Goal: Task Accomplishment & Management: Use online tool/utility

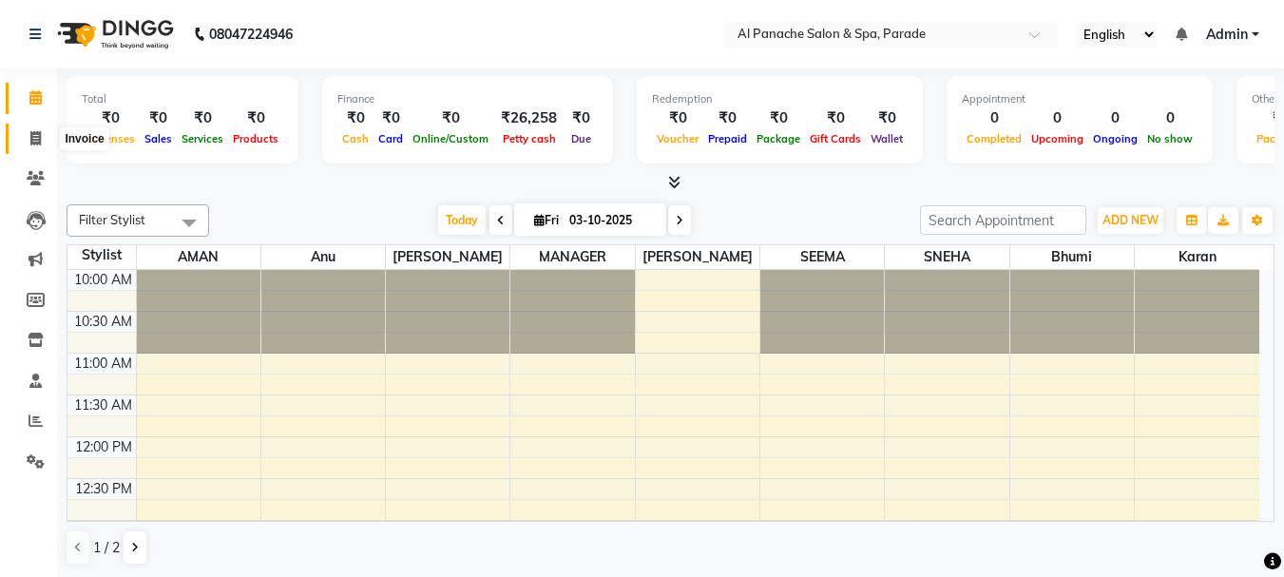
click at [43, 144] on span at bounding box center [35, 139] width 33 height 22
select select "service"
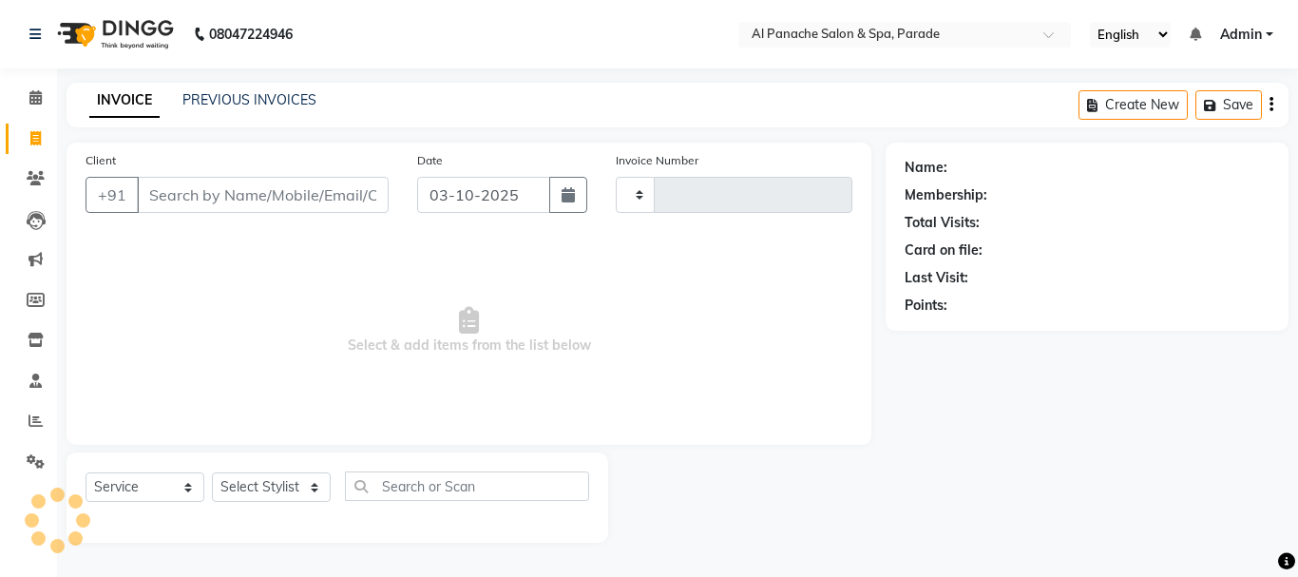
type input "1516"
select select "463"
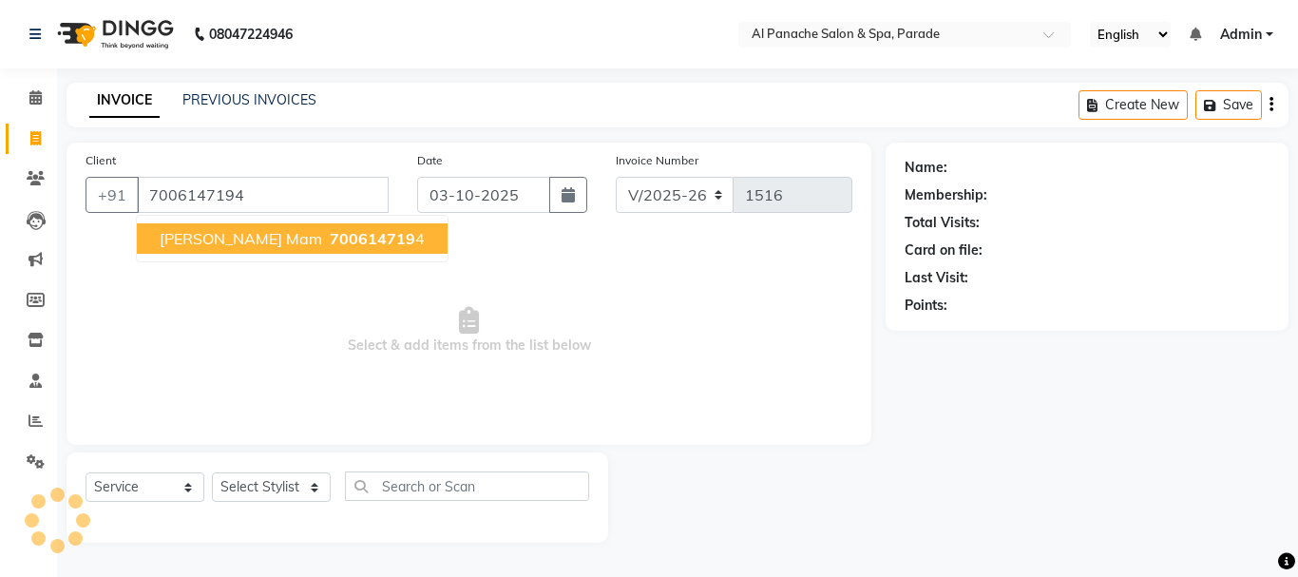
type input "7006147194"
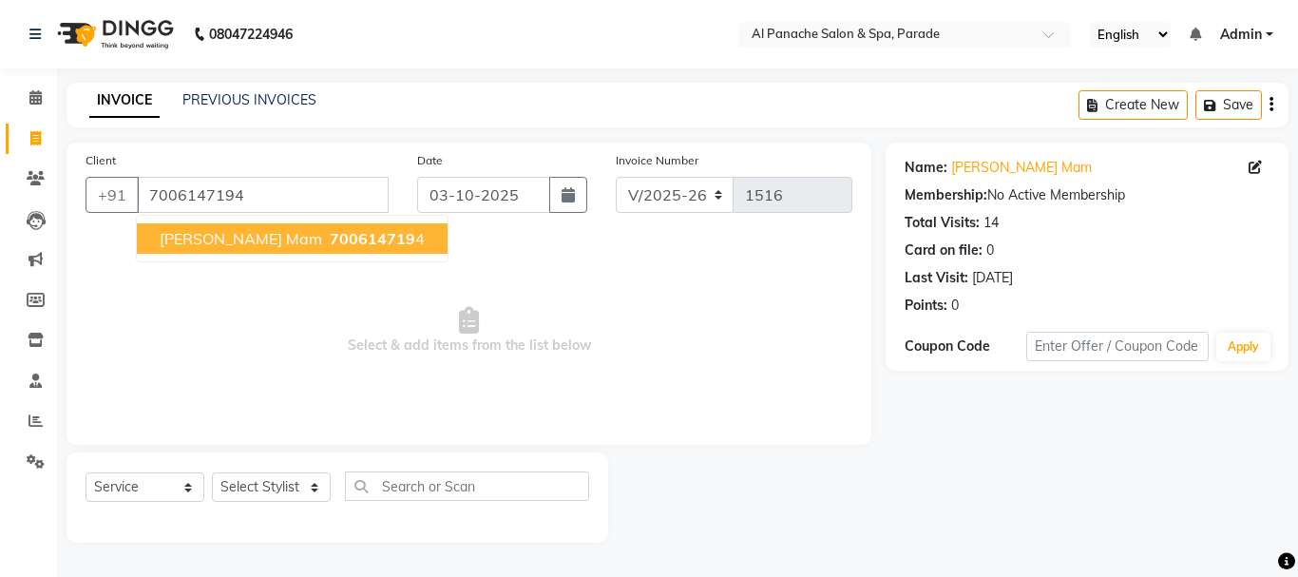
click at [330, 239] on span "700614719" at bounding box center [373, 238] width 86 height 19
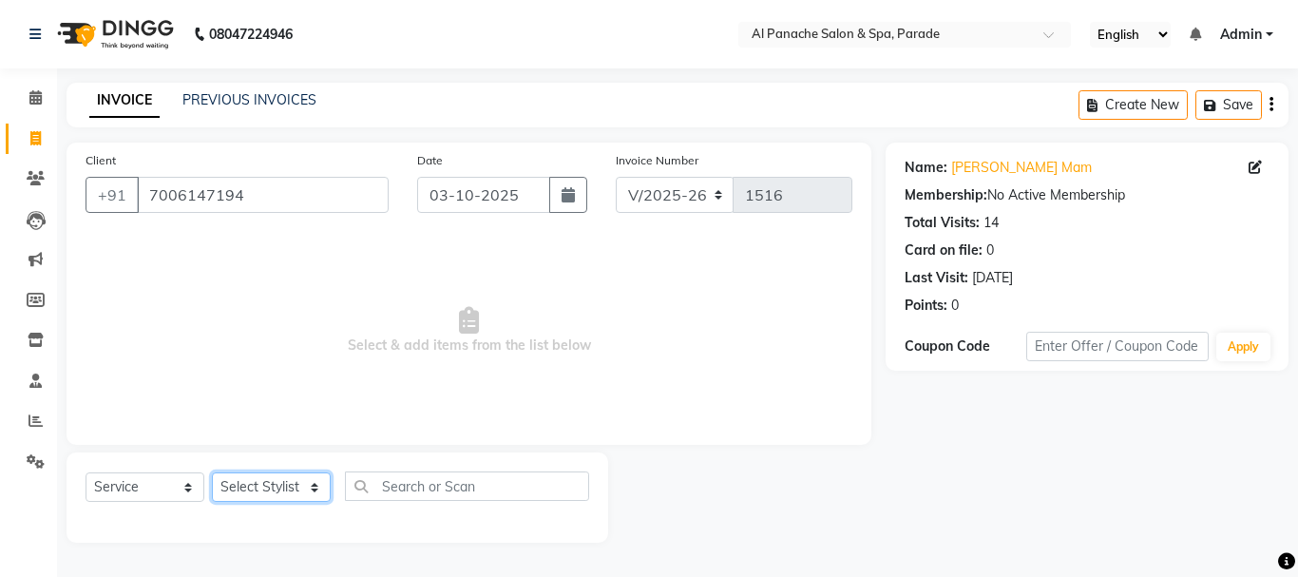
click at [277, 490] on select "Select Stylist [PERSON_NAME] Bhumi [PERSON_NAME] MANAGER [PERSON_NAME] [PERSON_…" at bounding box center [271, 486] width 119 height 29
select select "62525"
click at [212, 472] on select "Select Stylist [PERSON_NAME] Bhumi [PERSON_NAME] MANAGER [PERSON_NAME] [PERSON_…" at bounding box center [271, 486] width 119 height 29
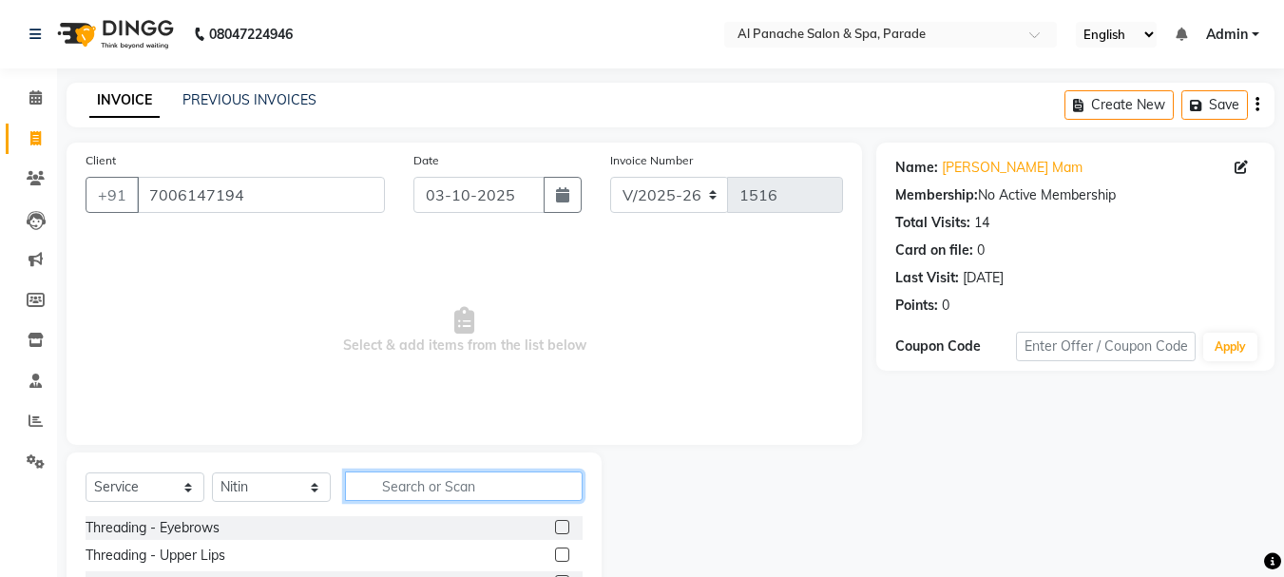
click at [441, 490] on input "text" at bounding box center [464, 485] width 238 height 29
type input "hair spa"
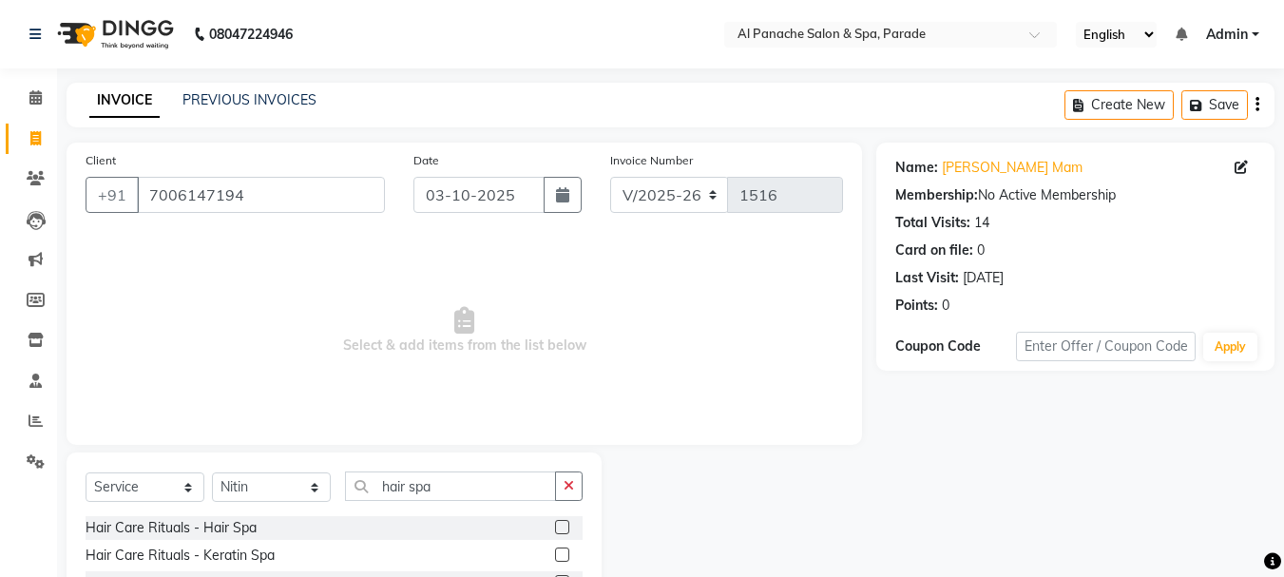
click at [561, 525] on label at bounding box center [562, 527] width 14 height 14
click at [561, 525] on input "checkbox" at bounding box center [561, 528] width 12 height 12
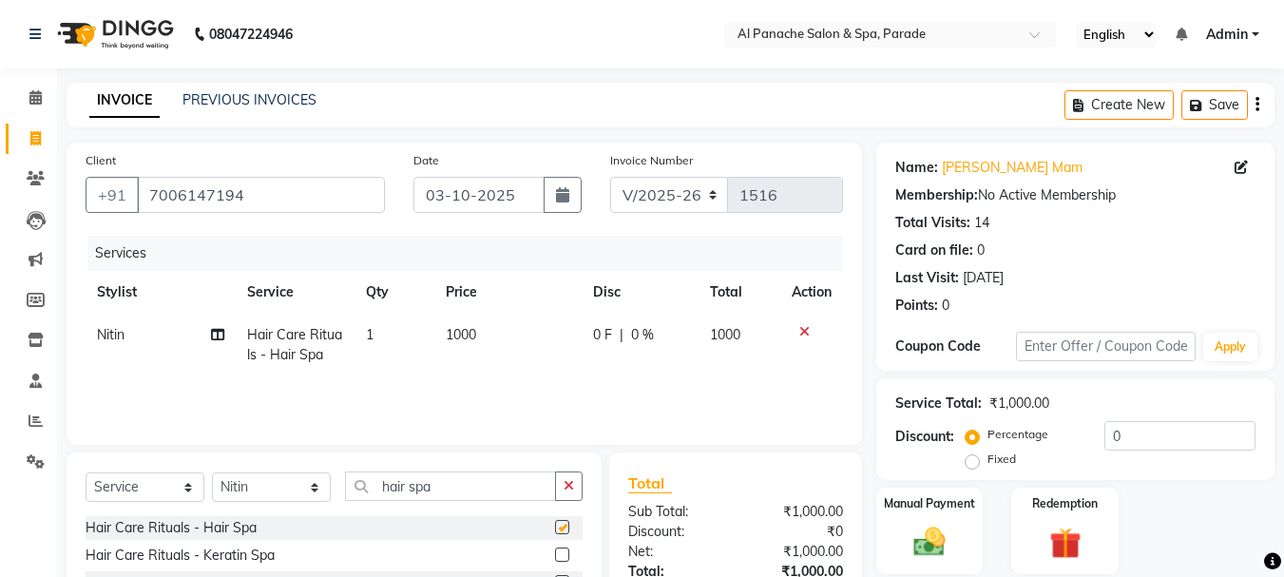
checkbox input "false"
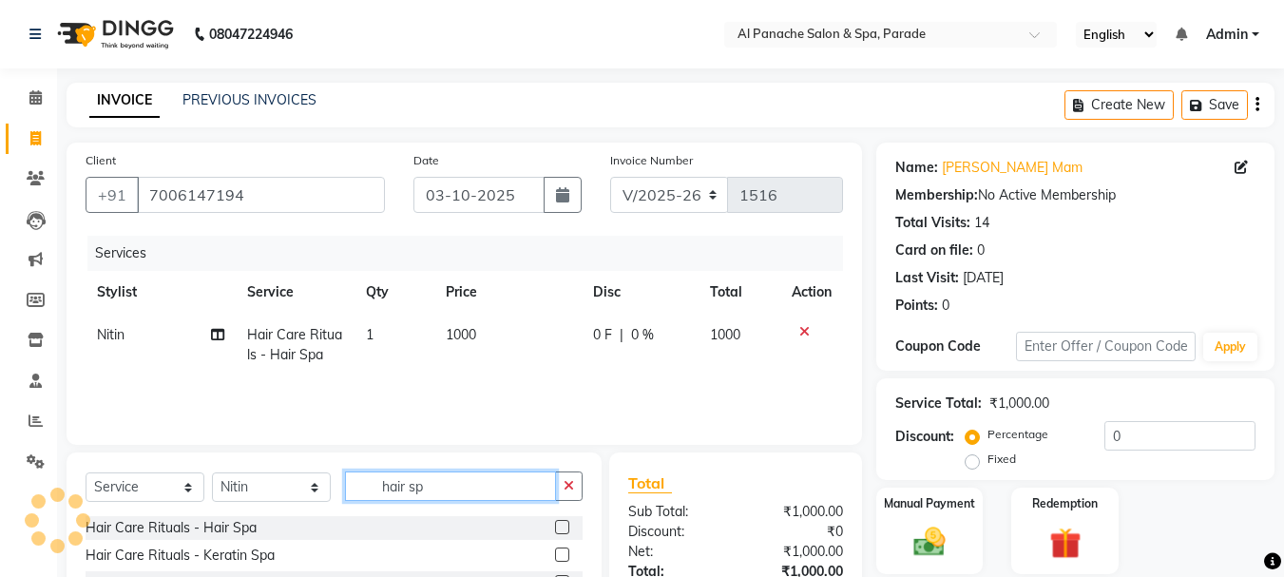
click at [472, 488] on input "hair sp" at bounding box center [450, 485] width 211 height 29
type input "h"
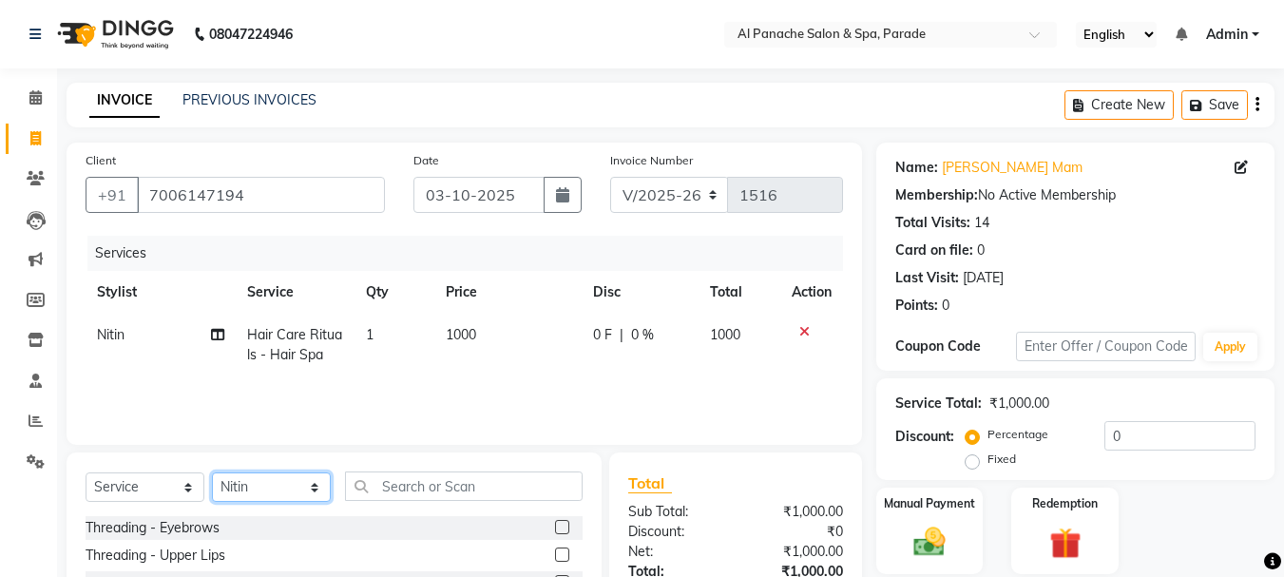
click at [236, 490] on select "Select Stylist [PERSON_NAME] Bhumi [PERSON_NAME] MANAGER [PERSON_NAME] [PERSON_…" at bounding box center [271, 486] width 119 height 29
select select "10500"
click at [212, 472] on select "Select Stylist [PERSON_NAME] Bhumi [PERSON_NAME] MANAGER [PERSON_NAME] [PERSON_…" at bounding box center [271, 486] width 119 height 29
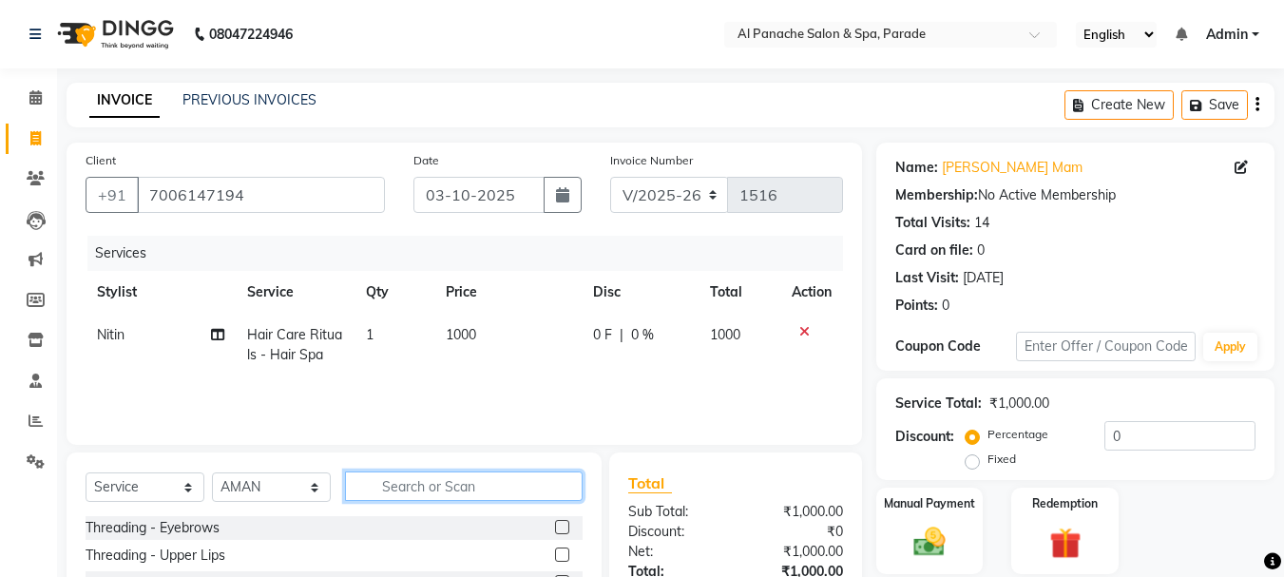
click at [421, 485] on input "text" at bounding box center [464, 485] width 238 height 29
type input "hair cut"
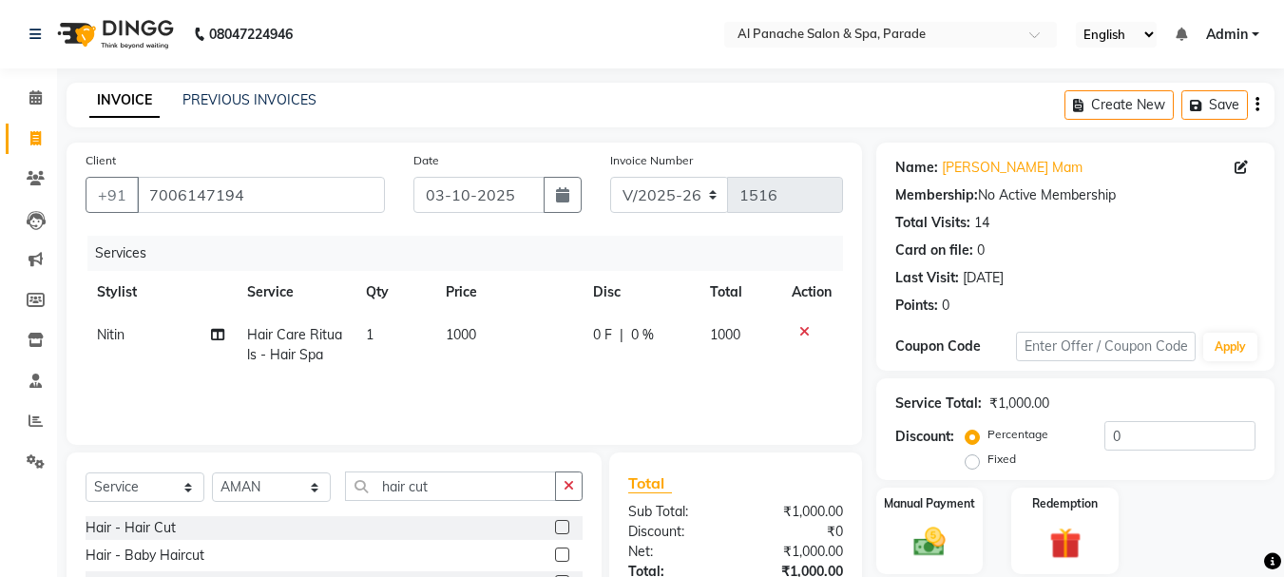
click at [561, 523] on label at bounding box center [562, 527] width 14 height 14
click at [561, 523] on input "checkbox" at bounding box center [561, 528] width 12 height 12
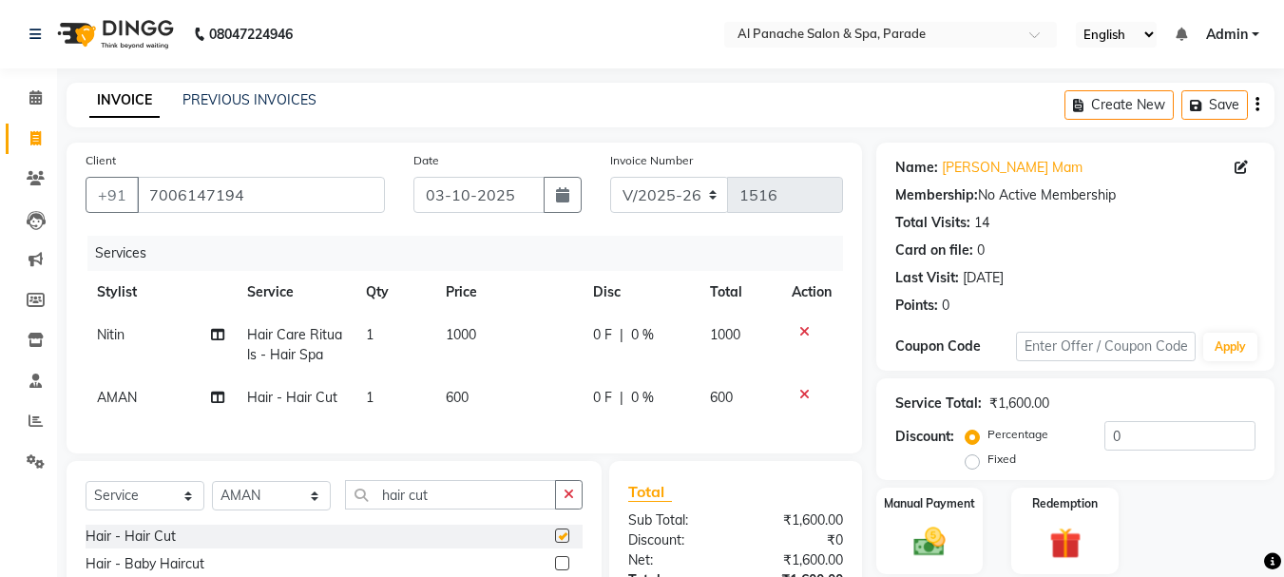
checkbox input "false"
click at [449, 504] on input "hair cu" at bounding box center [450, 494] width 211 height 29
type input "h"
drag, startPoint x: 1262, startPoint y: 296, endPoint x: 1247, endPoint y: 413, distance: 117.9
click at [1247, 413] on div "Name: [PERSON_NAME] Membership: No Active Membership Total Visits: 14 Card on f…" at bounding box center [1082, 442] width 413 height 599
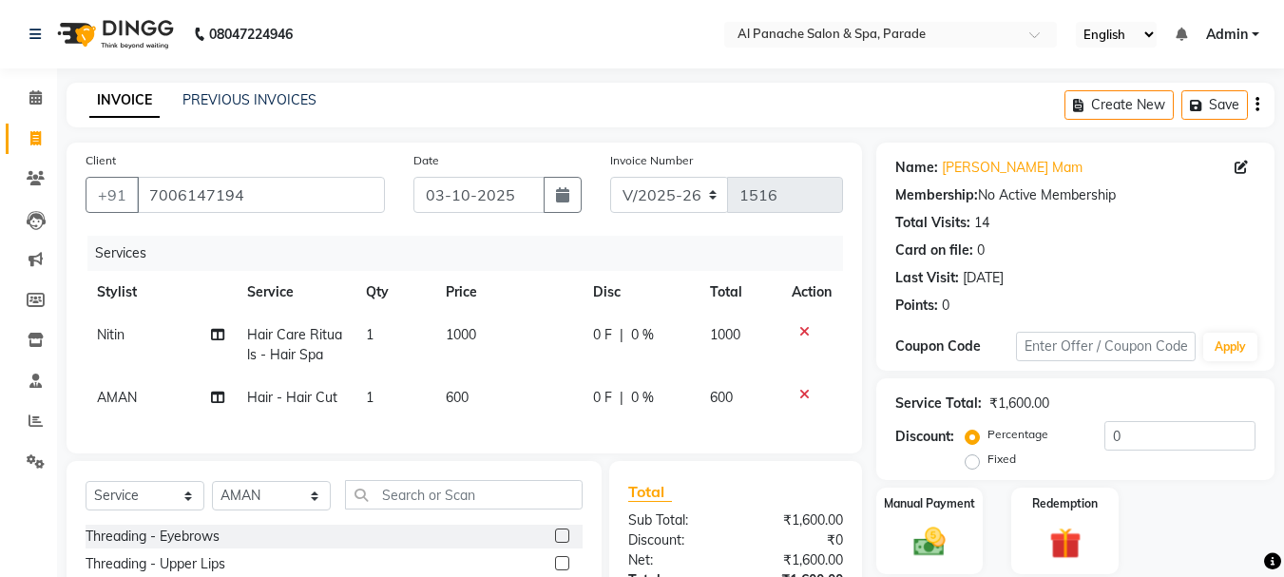
scroll to position [207, 0]
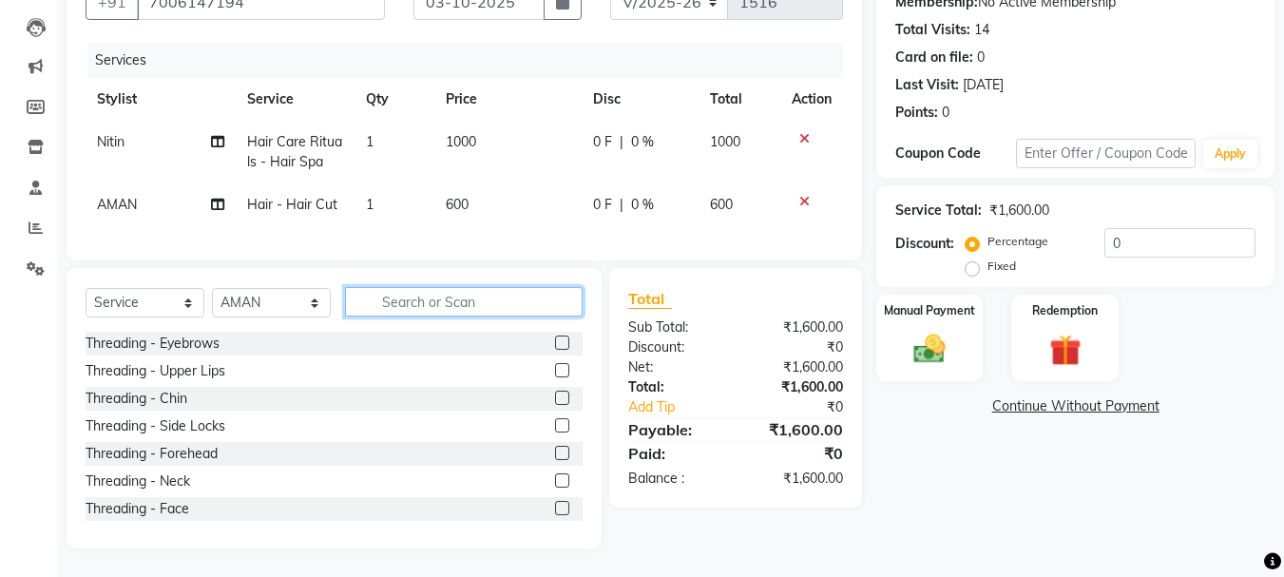
click at [456, 307] on input "text" at bounding box center [464, 301] width 238 height 29
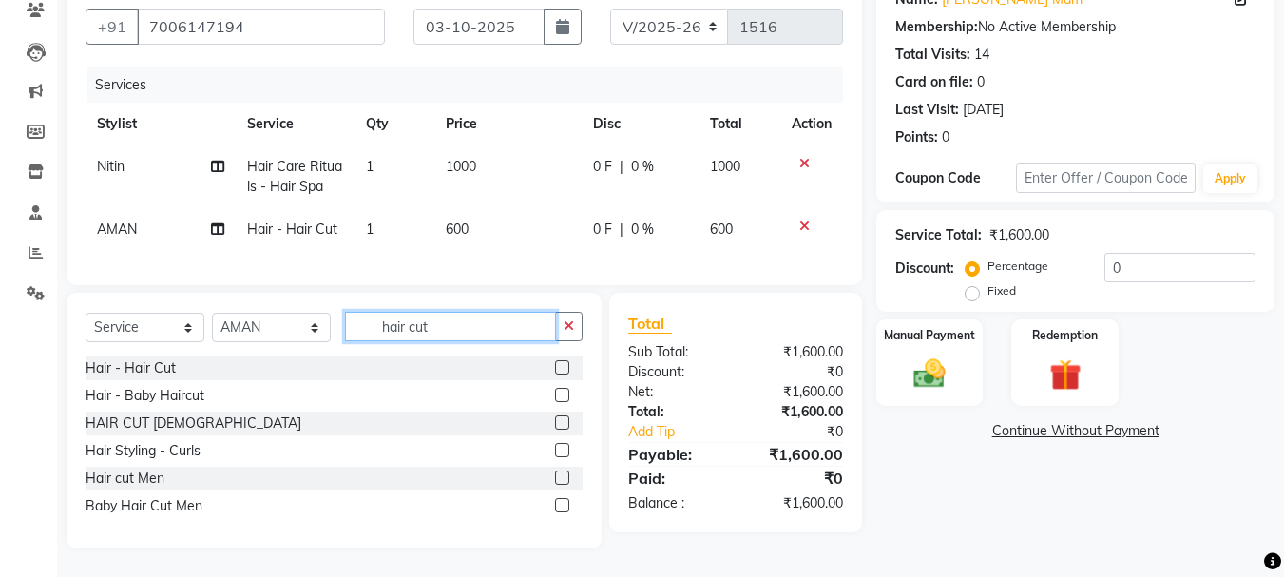
scroll to position [166, 0]
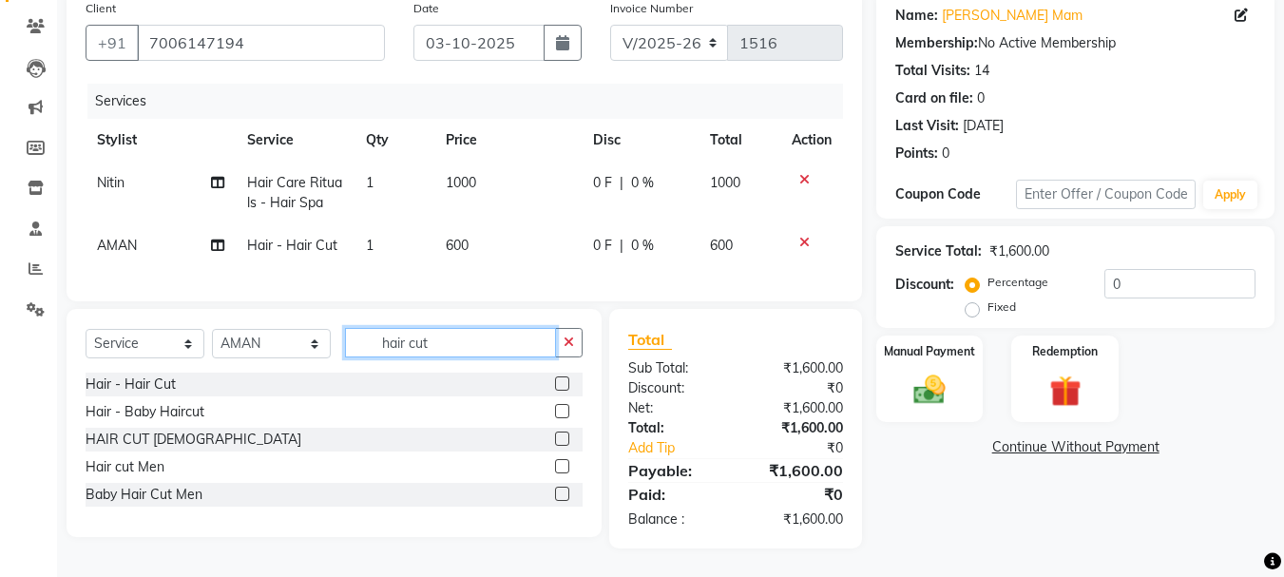
type input "hair cut"
click at [565, 437] on label at bounding box center [562, 439] width 14 height 14
click at [565, 437] on input "checkbox" at bounding box center [561, 439] width 12 height 12
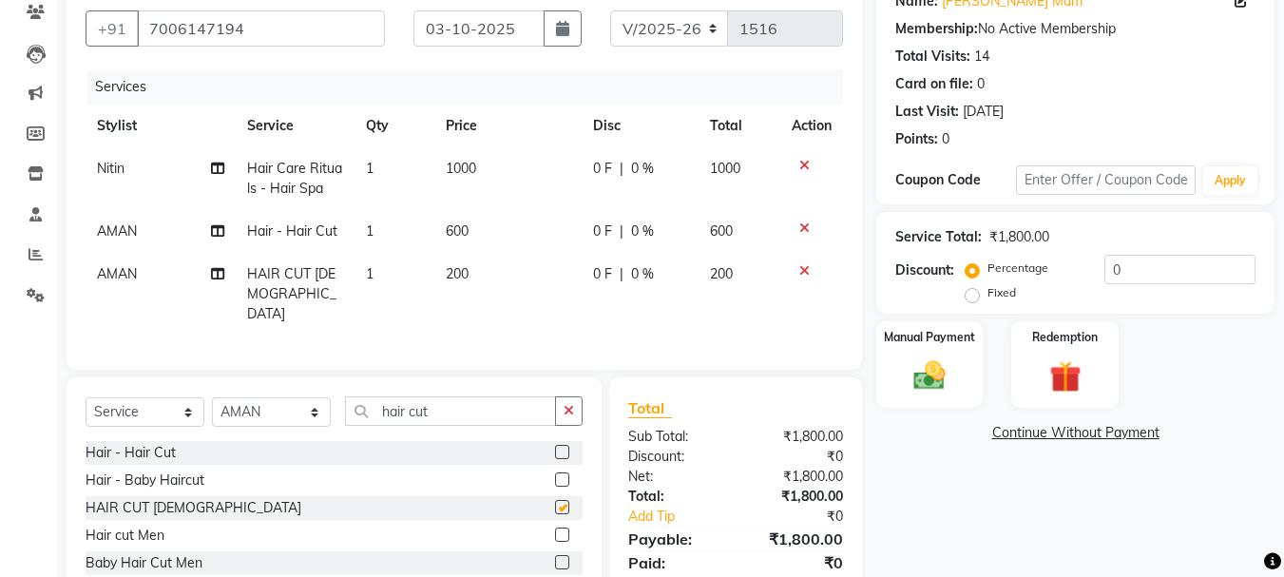
checkbox input "false"
click at [801, 229] on icon at bounding box center [804, 227] width 10 height 13
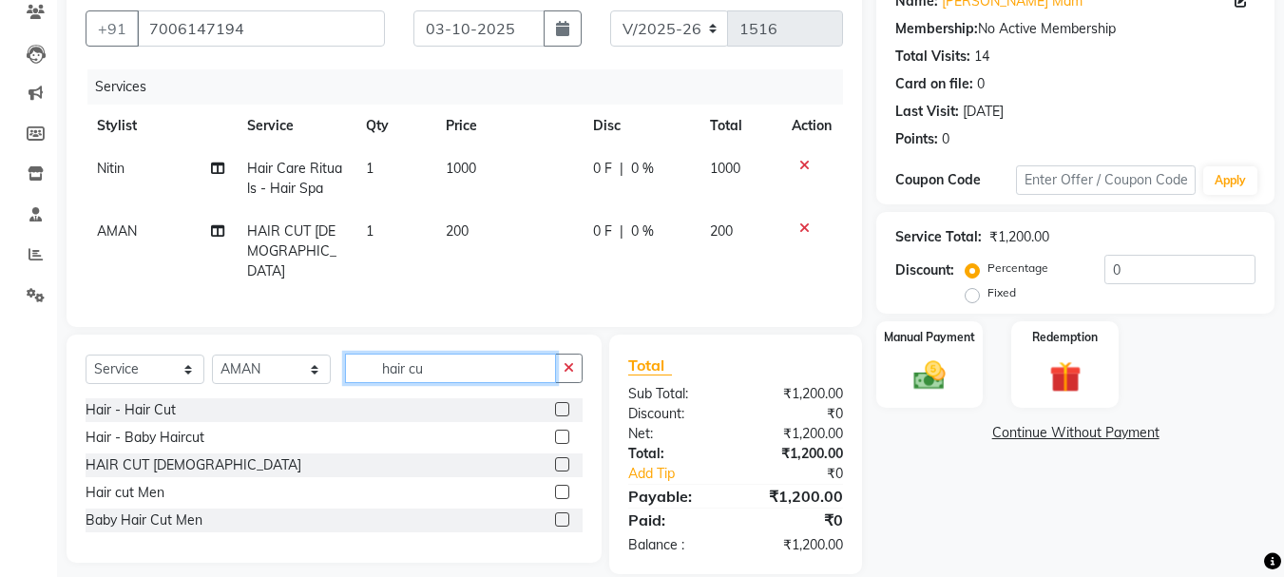
click at [440, 357] on input "hair cu" at bounding box center [450, 368] width 211 height 29
type input "h"
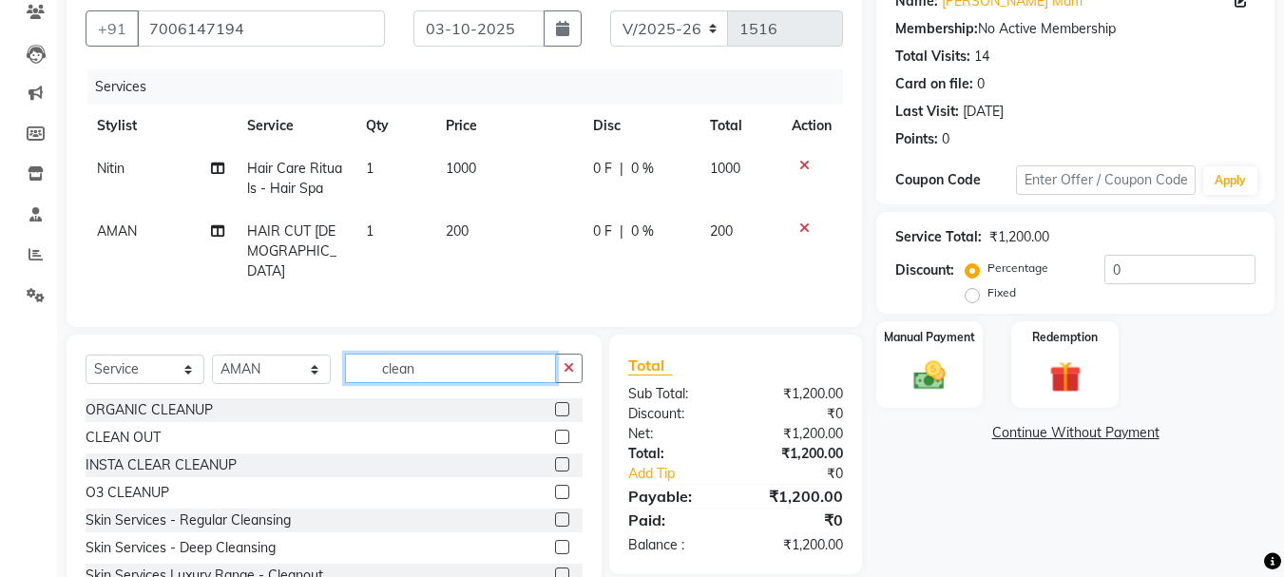
scroll to position [227, 0]
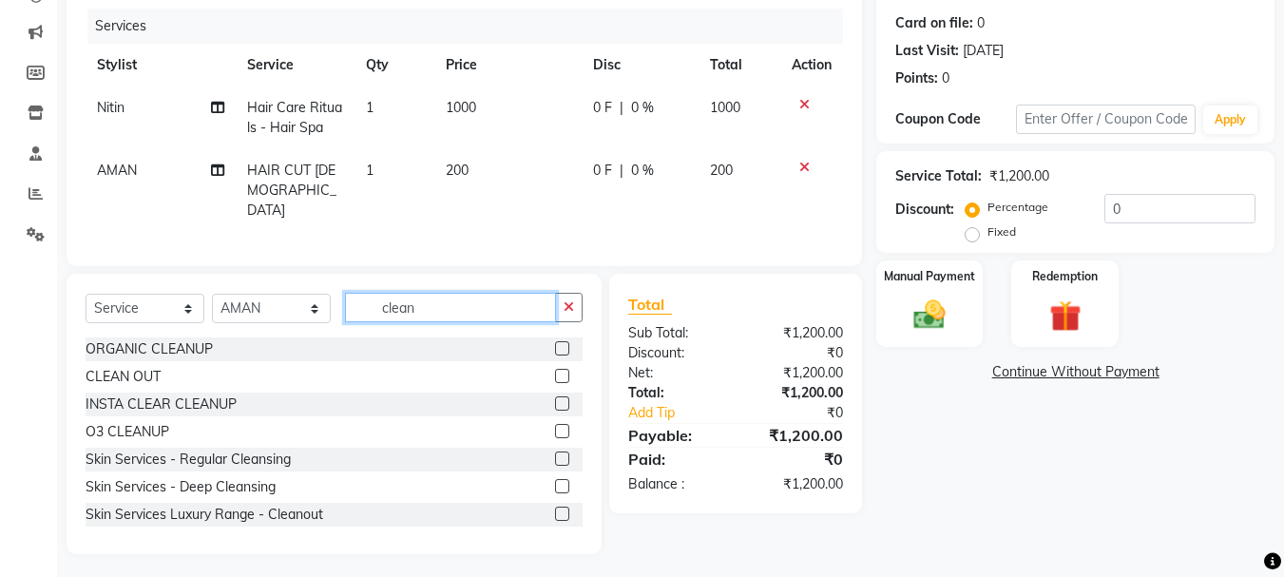
type input "clean"
click at [555, 511] on label at bounding box center [562, 514] width 14 height 14
click at [555, 511] on input "checkbox" at bounding box center [561, 515] width 12 height 12
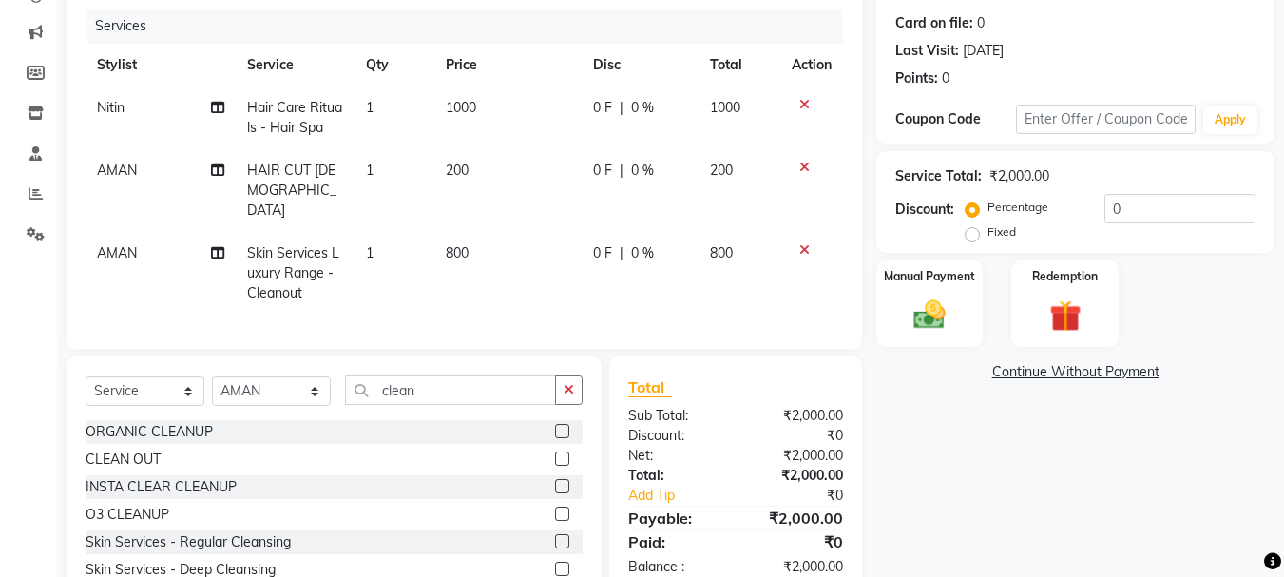
checkbox input "false"
click at [435, 389] on input "clea" at bounding box center [450, 389] width 211 height 29
type input "c"
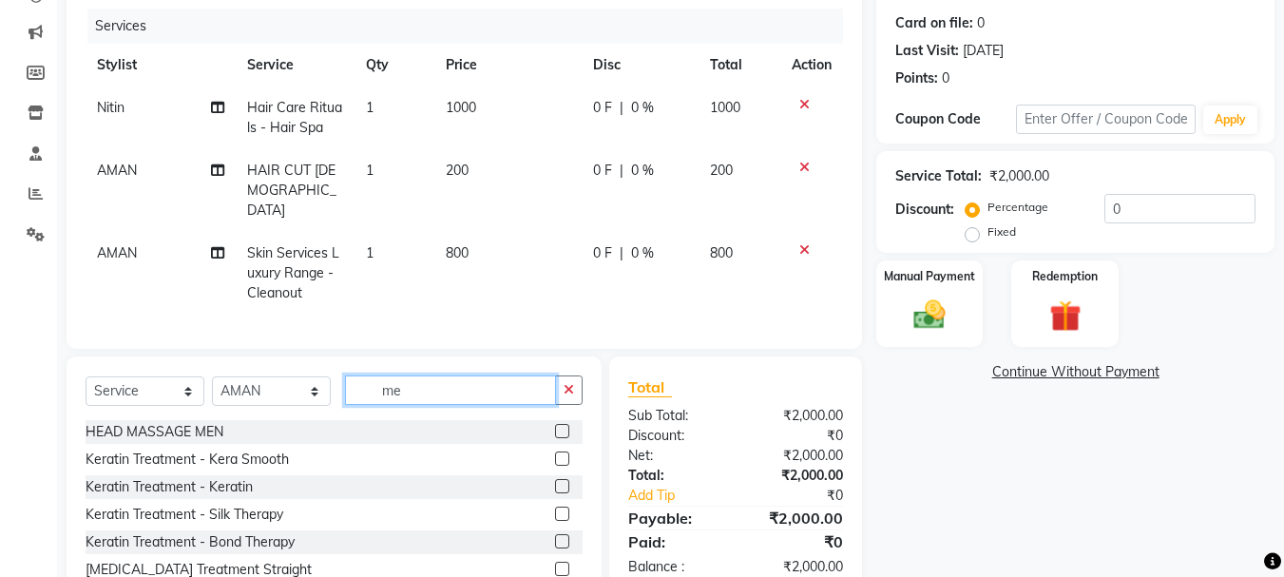
type input "m"
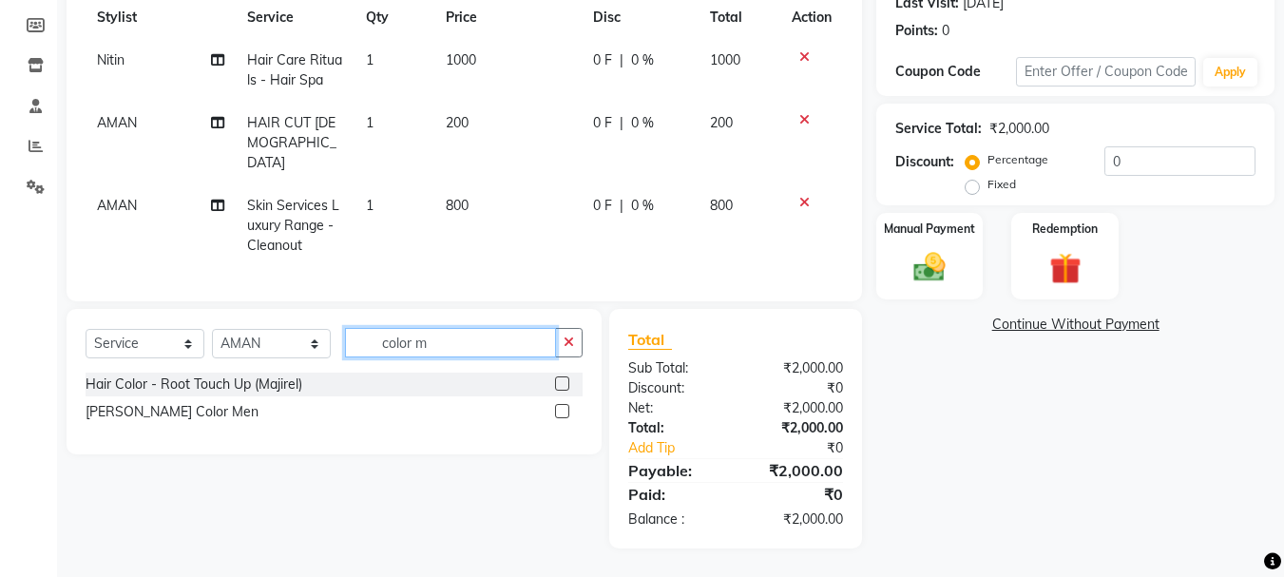
scroll to position [269, 0]
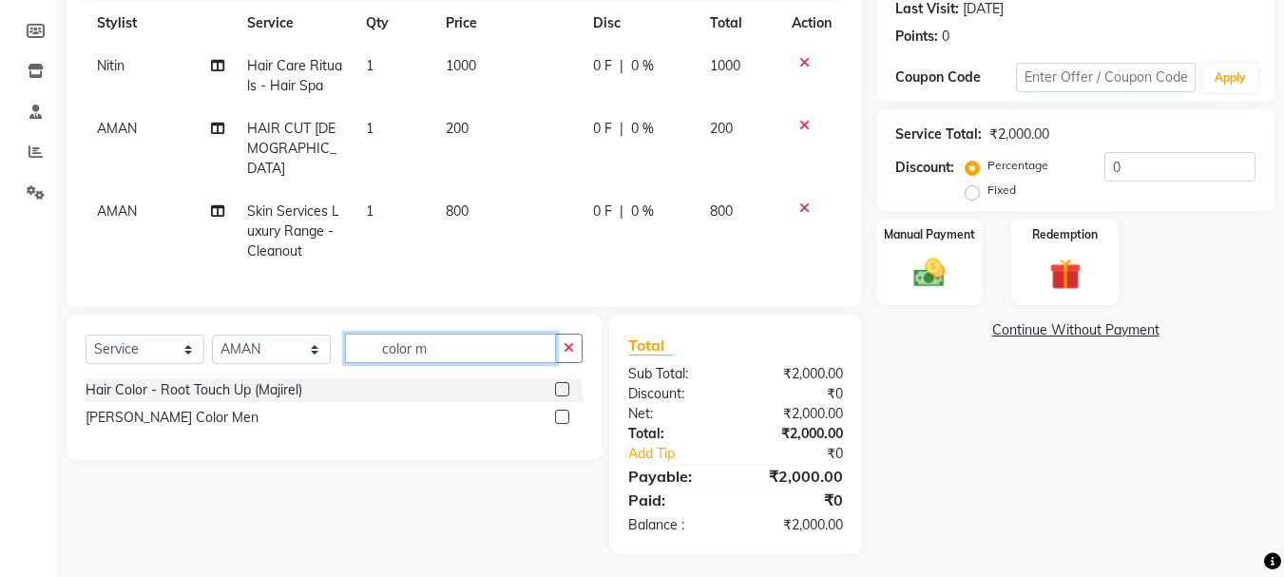
type input "color m"
click at [560, 382] on label at bounding box center [562, 389] width 14 height 14
click at [560, 384] on input "checkbox" at bounding box center [561, 390] width 12 height 12
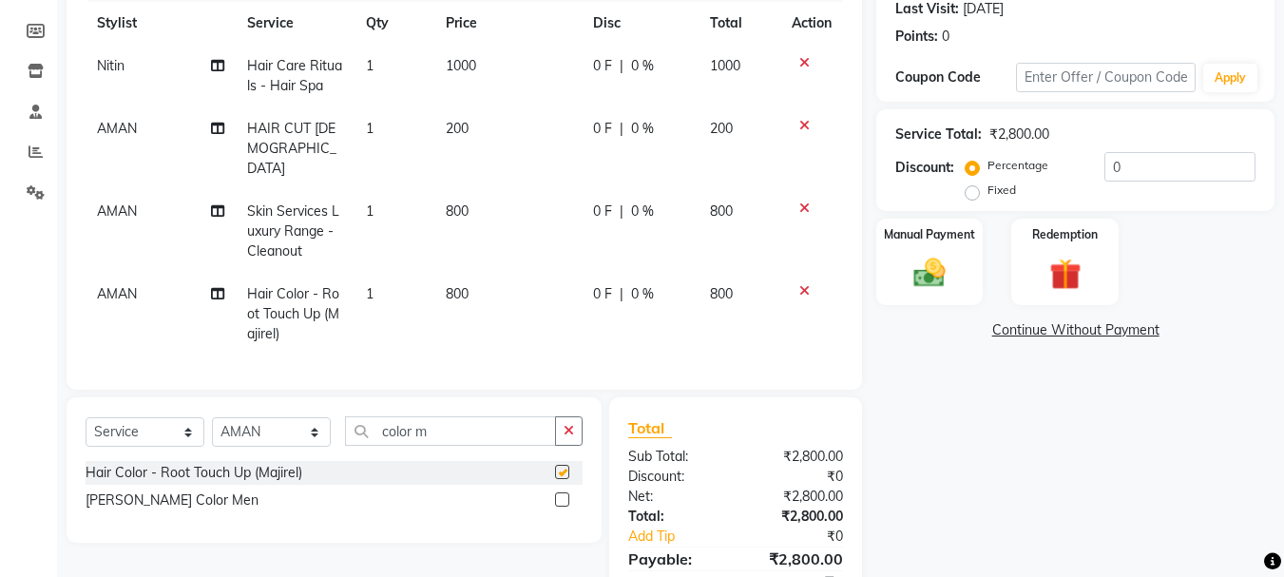
checkbox input "false"
click at [453, 416] on input "color m" at bounding box center [450, 430] width 211 height 29
type input "c"
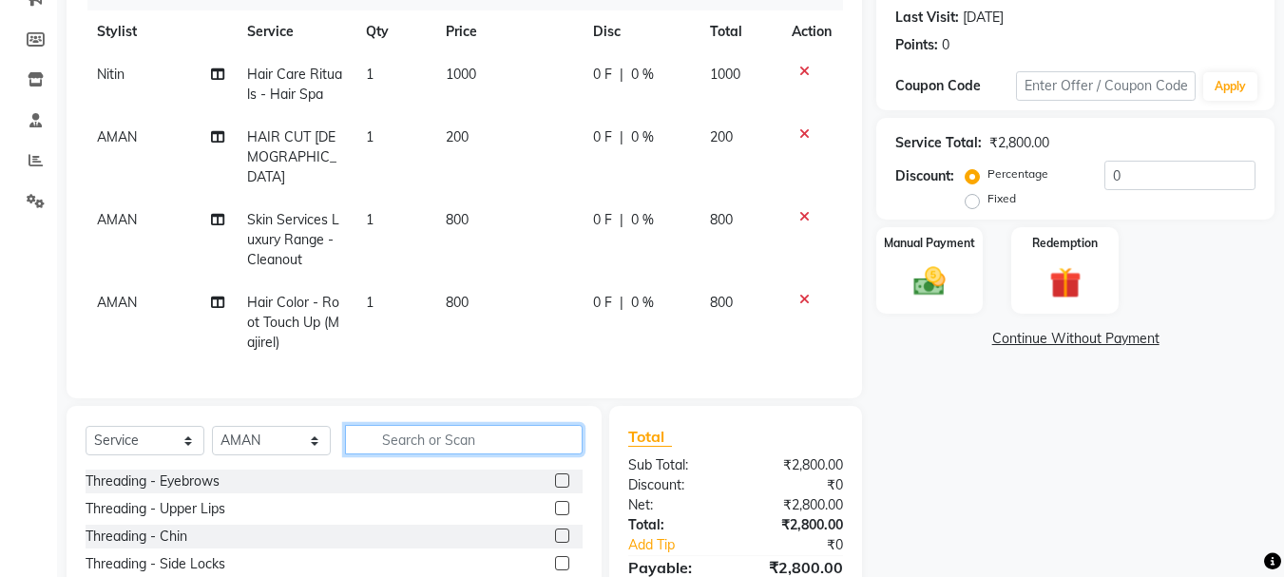
scroll to position [309, 0]
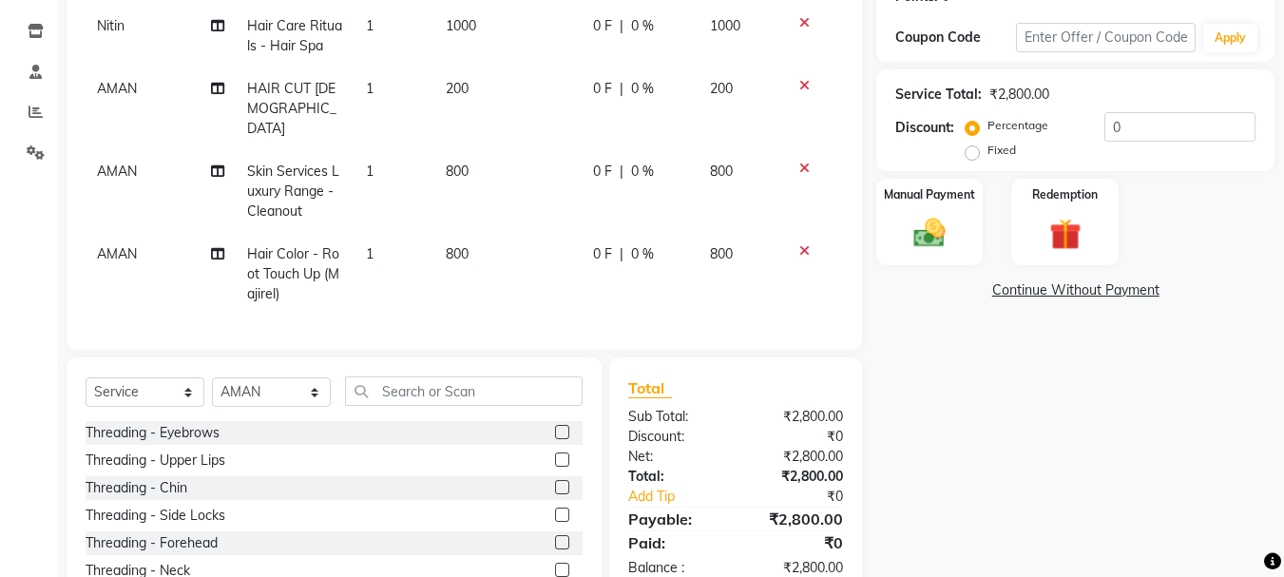
click at [988, 153] on label "Fixed" at bounding box center [1002, 150] width 29 height 17
click at [974, 153] on input "Fixed" at bounding box center [976, 150] width 13 height 13
radio input "true"
drag, startPoint x: 1123, startPoint y: 142, endPoint x: 1133, endPoint y: 127, distance: 17.7
click at [1133, 127] on div "Percentage Fixed 0" at bounding box center [1113, 137] width 286 height 51
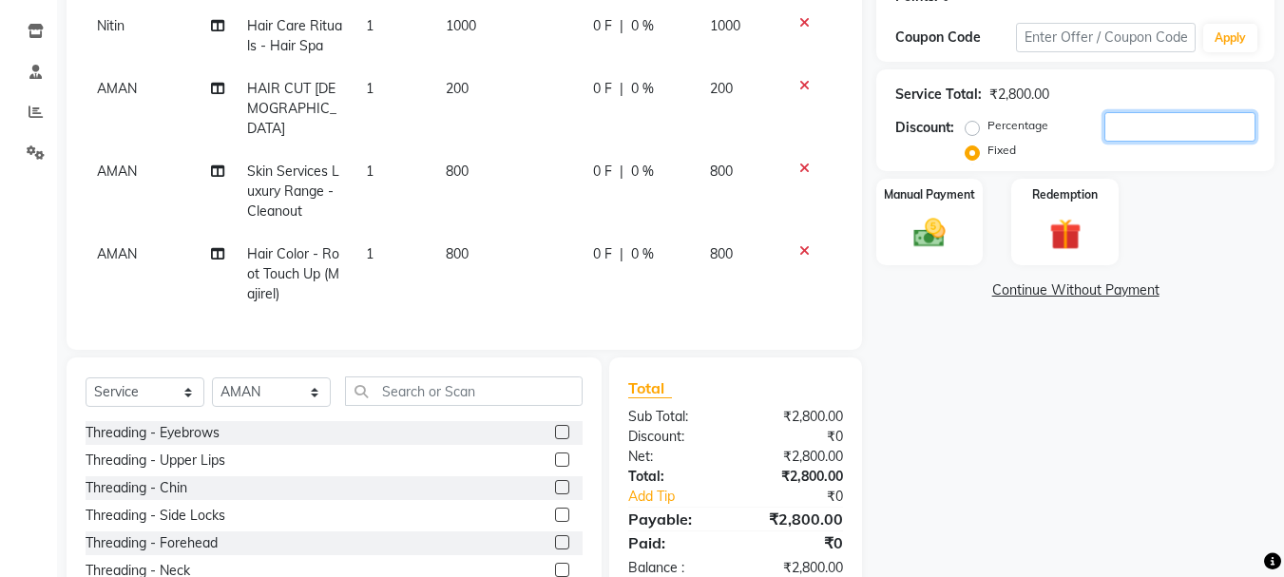
click at [1133, 127] on input "number" at bounding box center [1180, 126] width 151 height 29
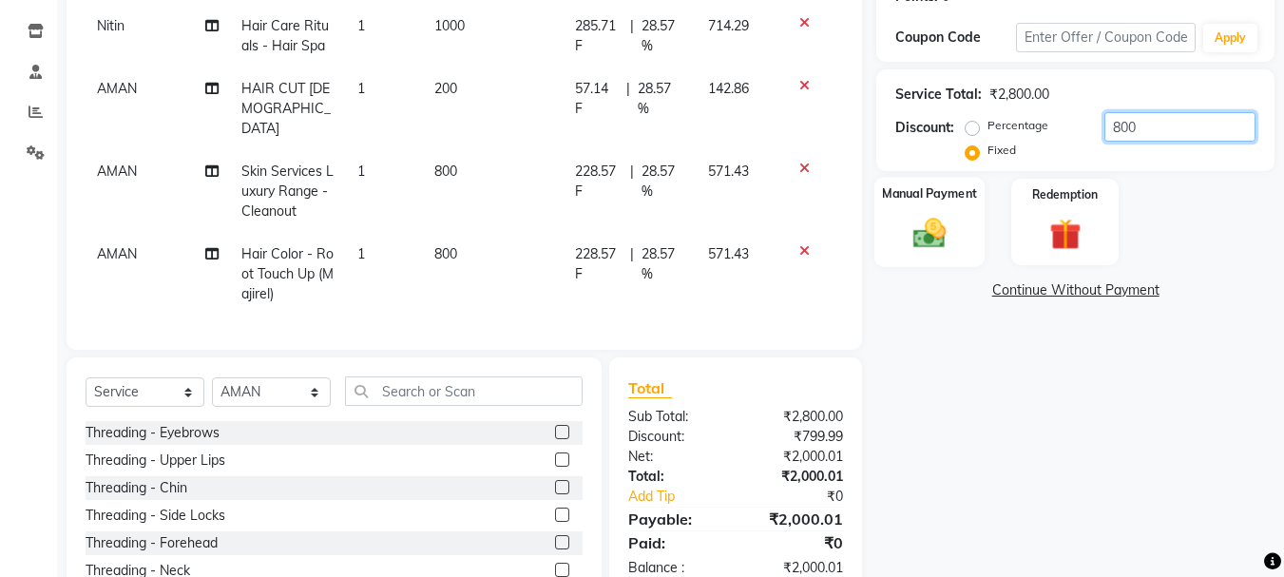
type input "800"
click at [911, 247] on img at bounding box center [929, 233] width 53 height 38
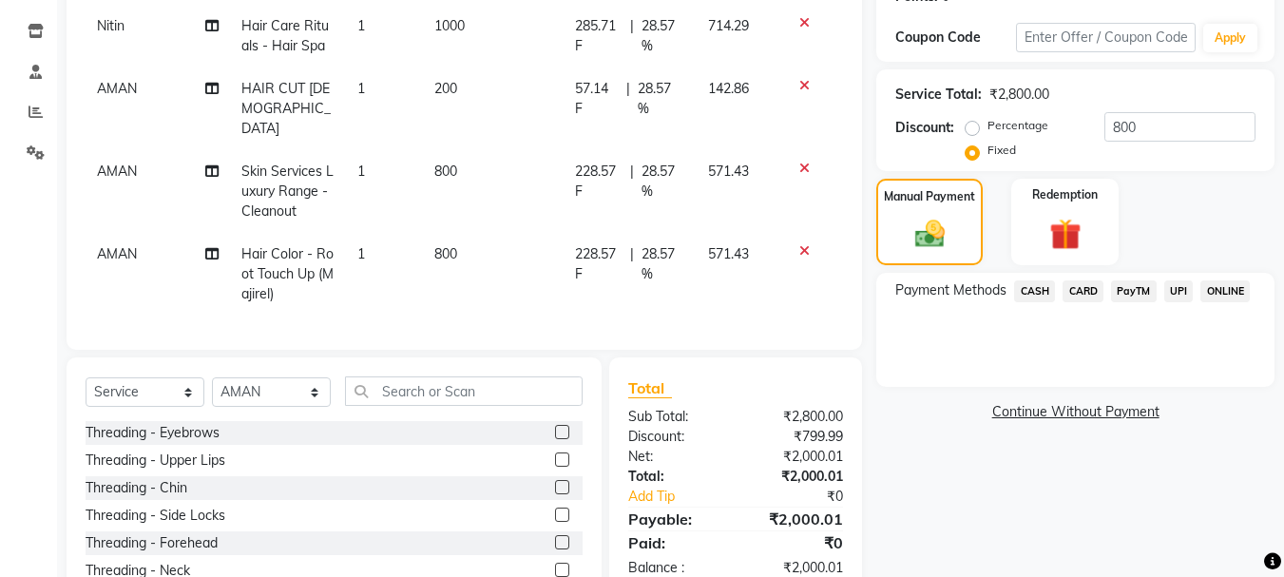
click at [1041, 296] on span "CASH" at bounding box center [1034, 291] width 41 height 22
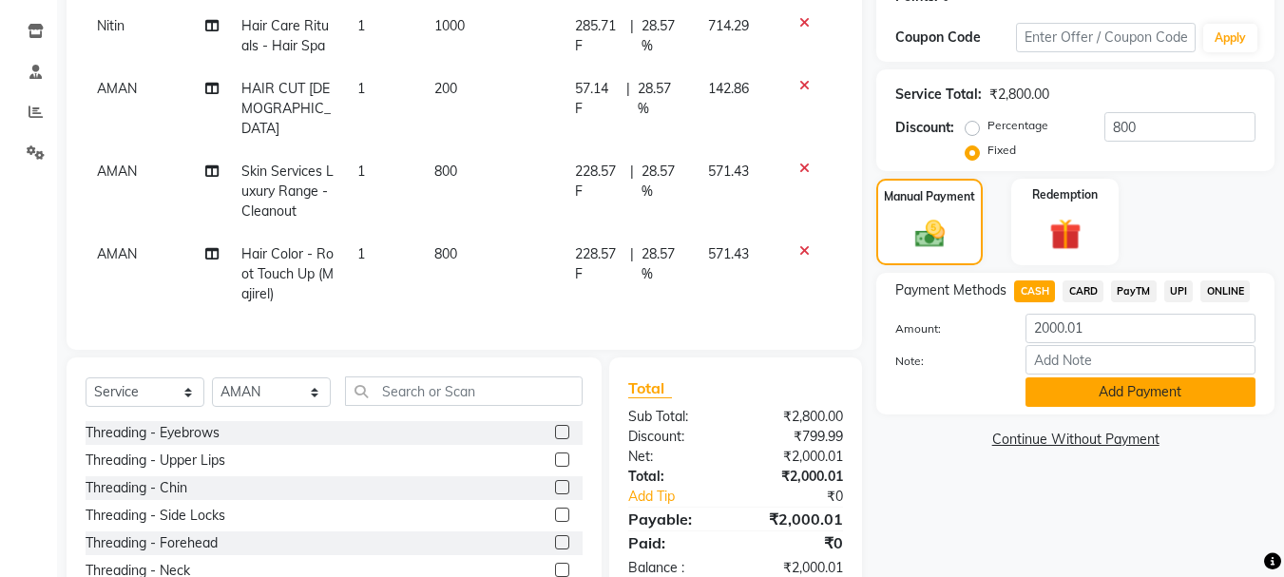
click at [1085, 380] on button "Add Payment" at bounding box center [1141, 391] width 230 height 29
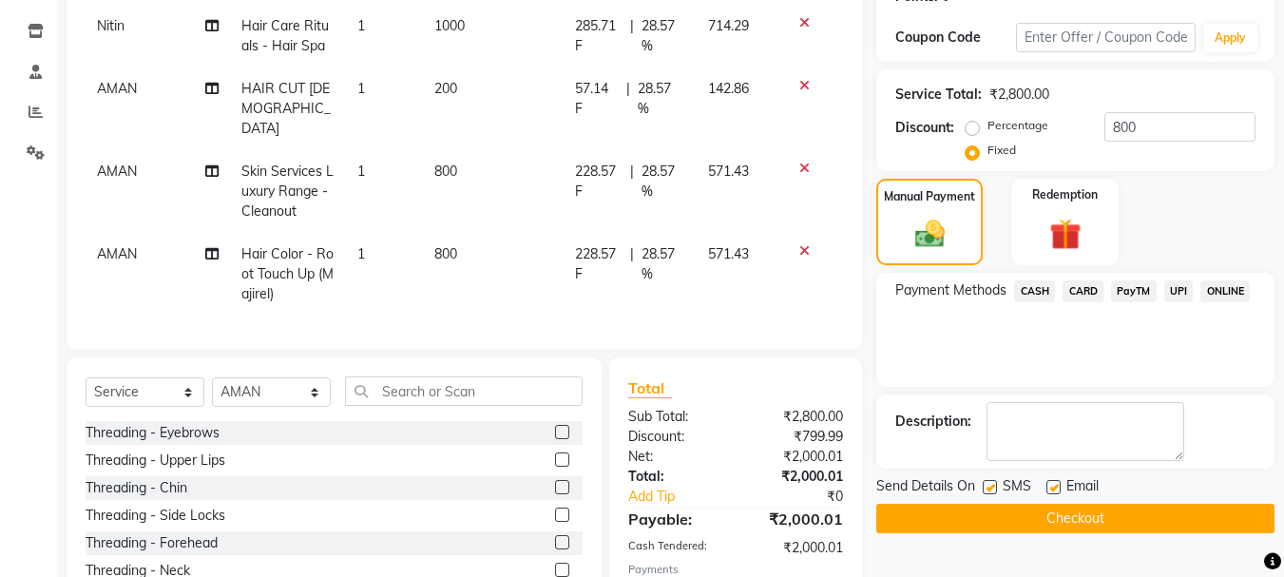
click at [990, 489] on label at bounding box center [990, 487] width 14 height 14
click at [990, 489] on input "checkbox" at bounding box center [989, 488] width 12 height 12
checkbox input "false"
click at [1056, 483] on label at bounding box center [1054, 487] width 14 height 14
click at [1056, 483] on input "checkbox" at bounding box center [1053, 488] width 12 height 12
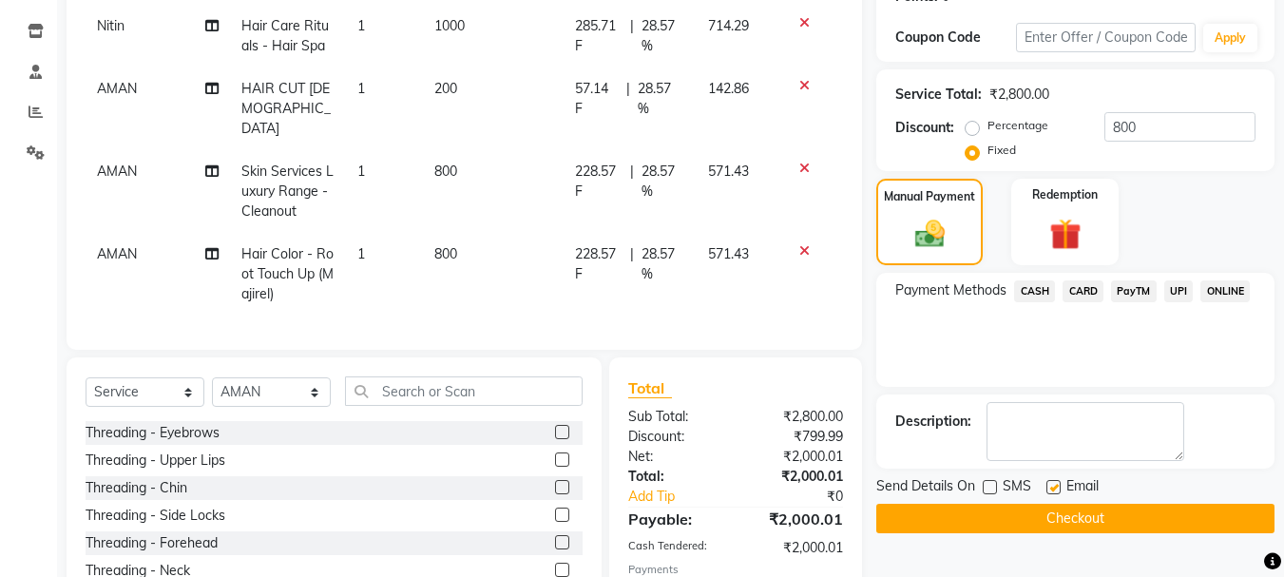
checkbox input "false"
click at [1051, 513] on button "Checkout" at bounding box center [1075, 518] width 398 height 29
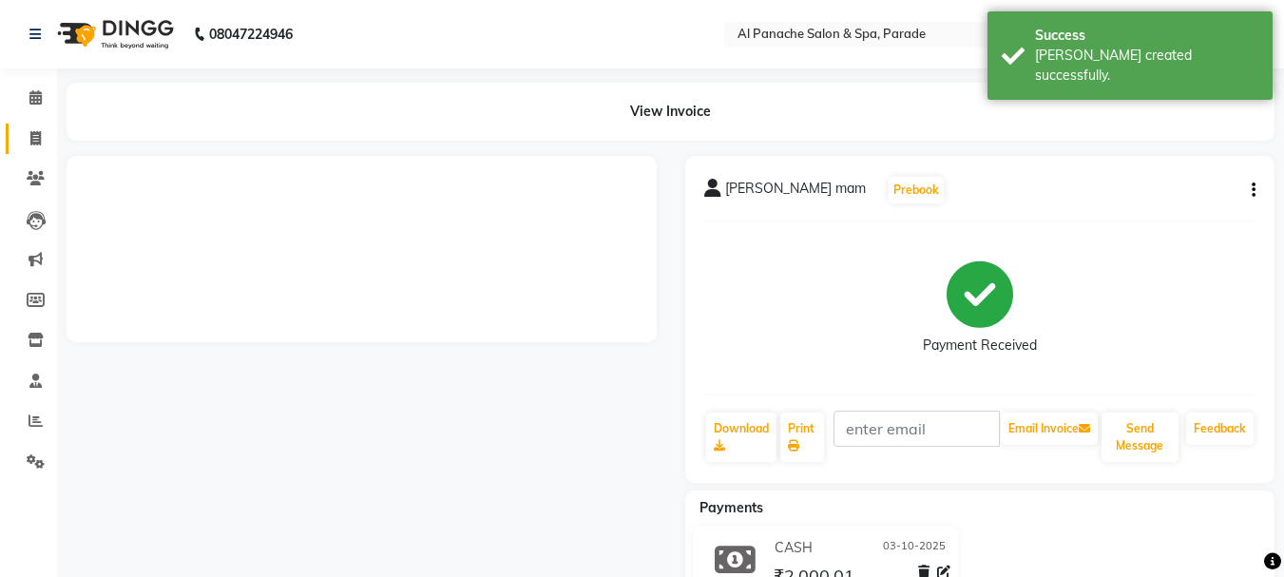
click at [35, 126] on link "Invoice" at bounding box center [29, 139] width 46 height 31
select select "463"
select select "service"
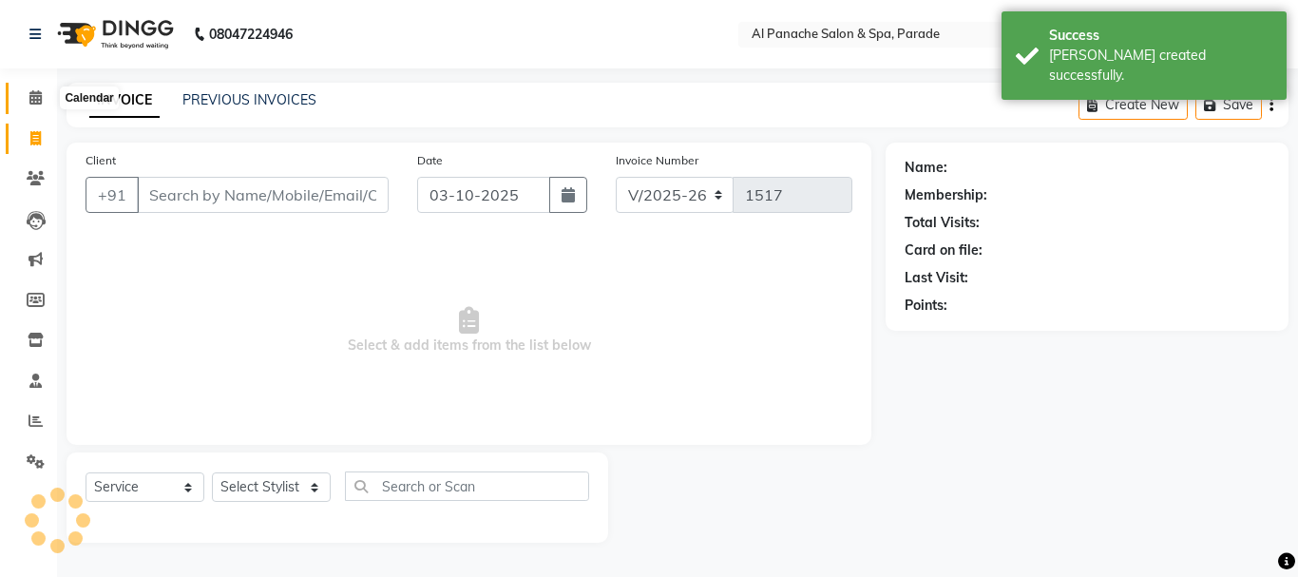
click at [39, 95] on icon at bounding box center [35, 97] width 12 height 14
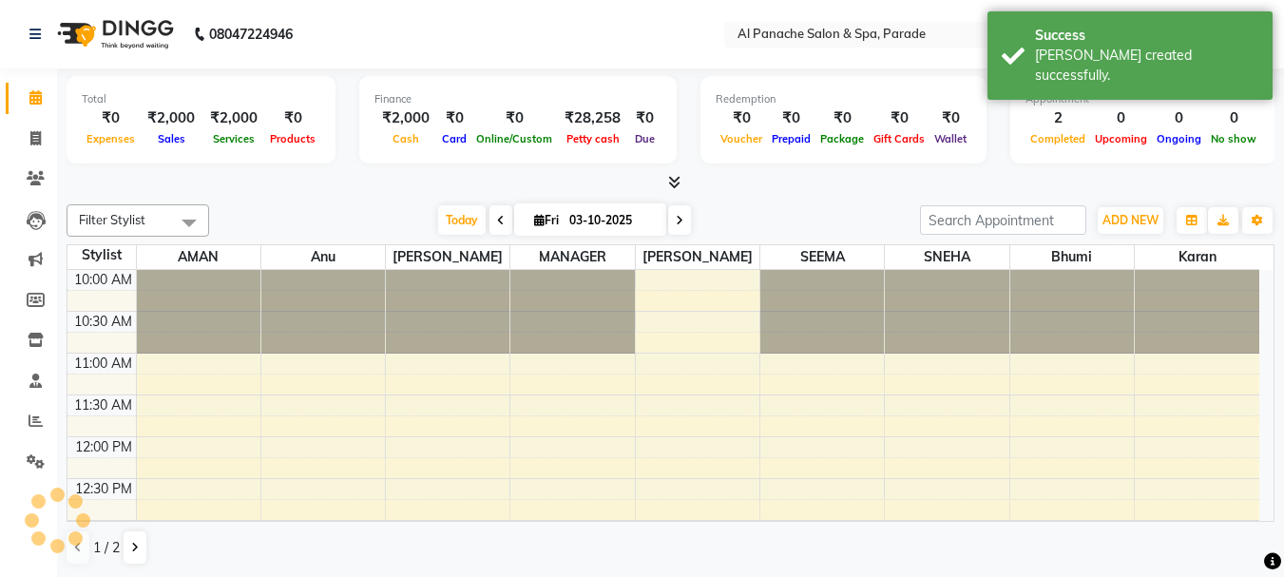
scroll to position [252, 0]
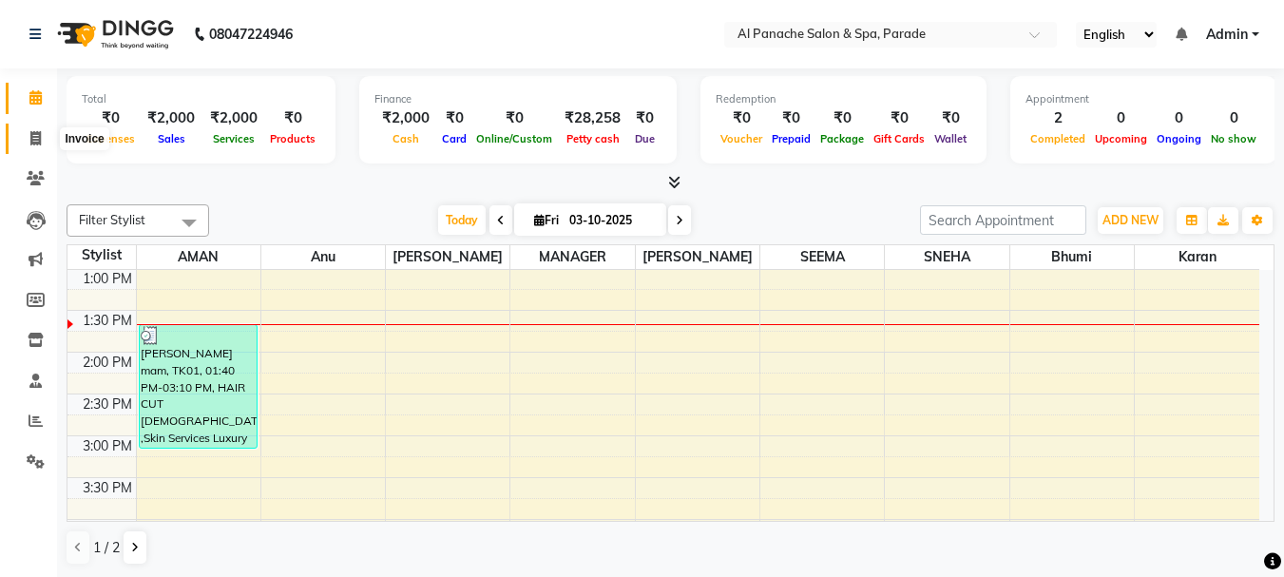
click at [46, 129] on span at bounding box center [35, 139] width 33 height 22
select select "service"
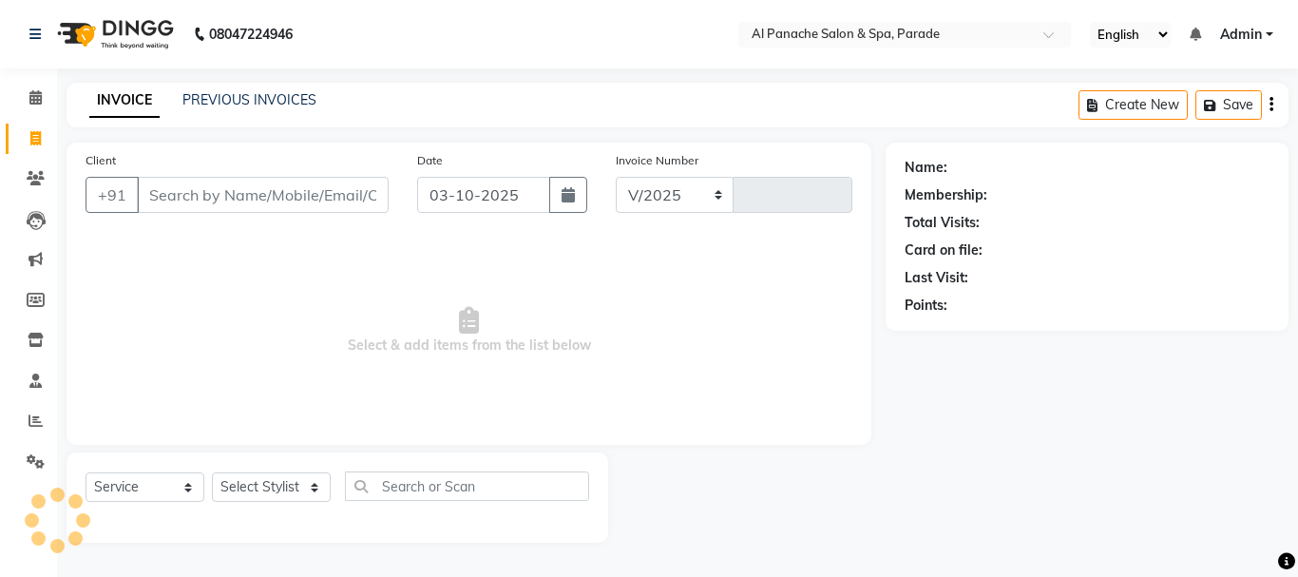
select select "463"
type input "1517"
click at [33, 96] on icon at bounding box center [35, 97] width 12 height 14
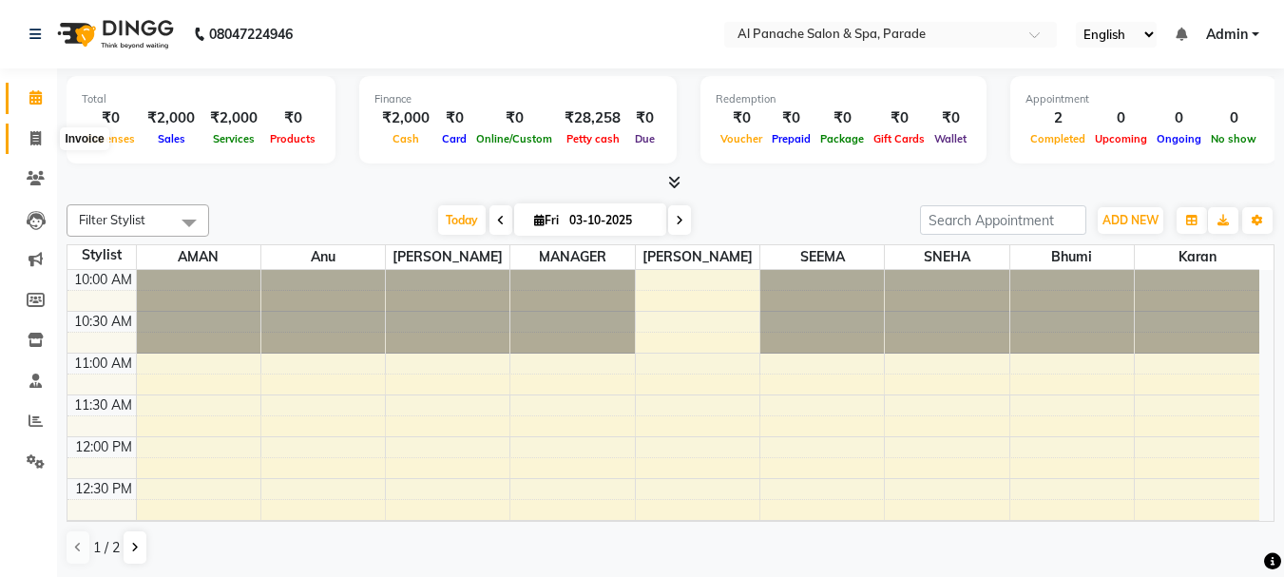
click at [38, 145] on span at bounding box center [35, 139] width 33 height 22
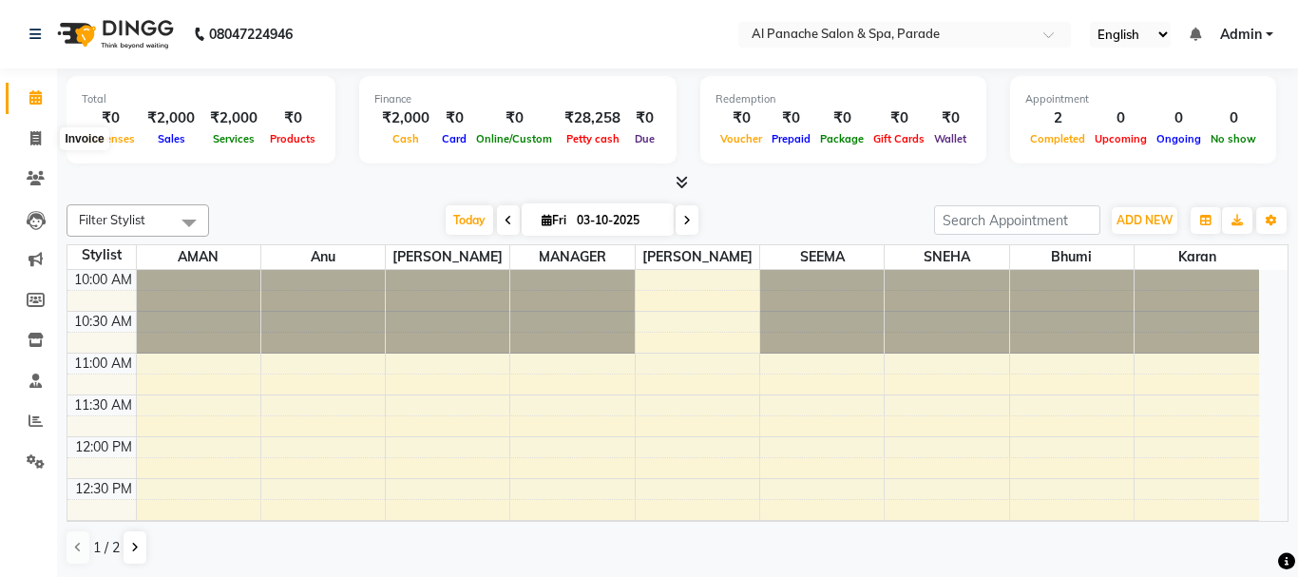
select select "service"
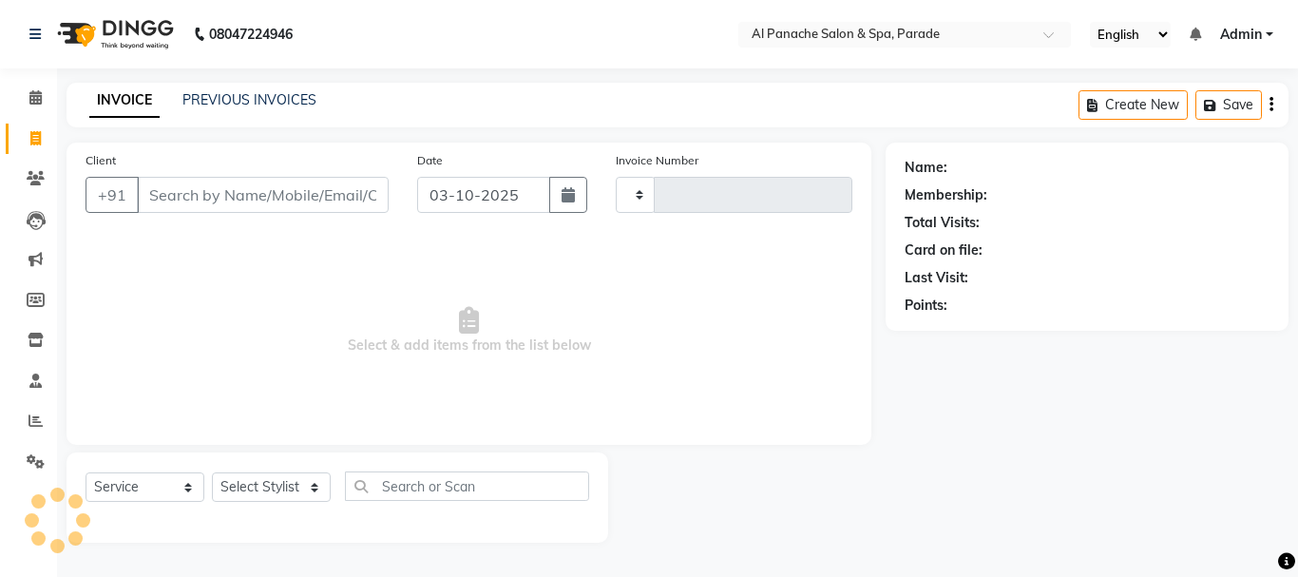
type input "1517"
select select "463"
drag, startPoint x: 224, startPoint y: 218, endPoint x: 230, endPoint y: 209, distance: 10.3
click at [230, 209] on div "Client +91" at bounding box center [237, 189] width 332 height 78
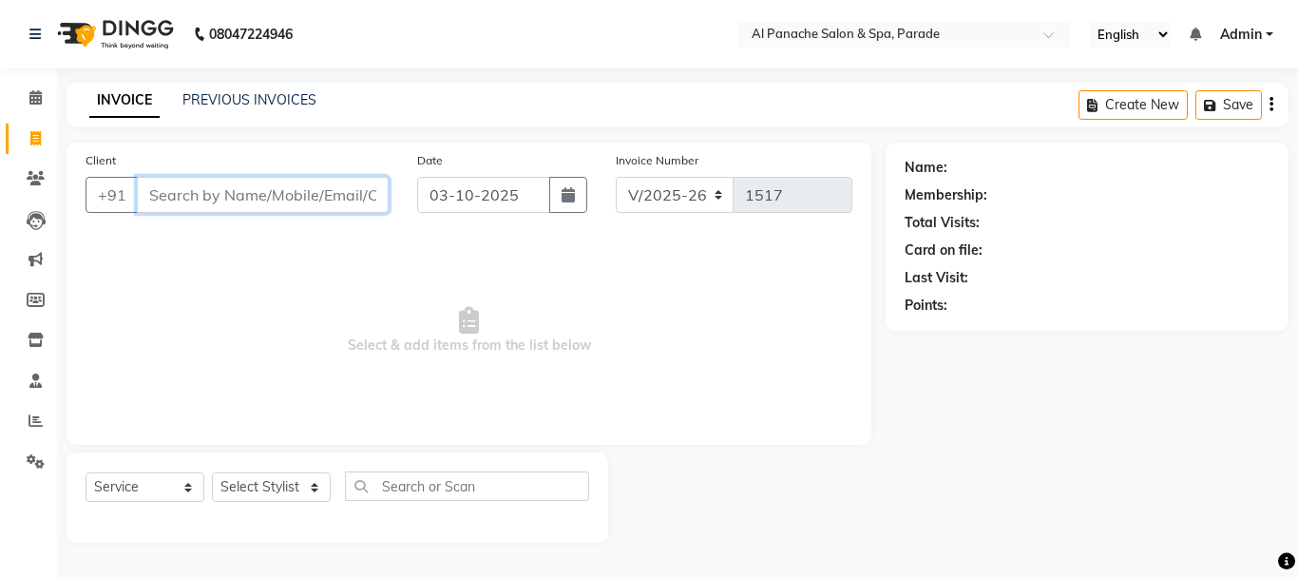
click at [230, 209] on input "Client" at bounding box center [263, 195] width 252 height 36
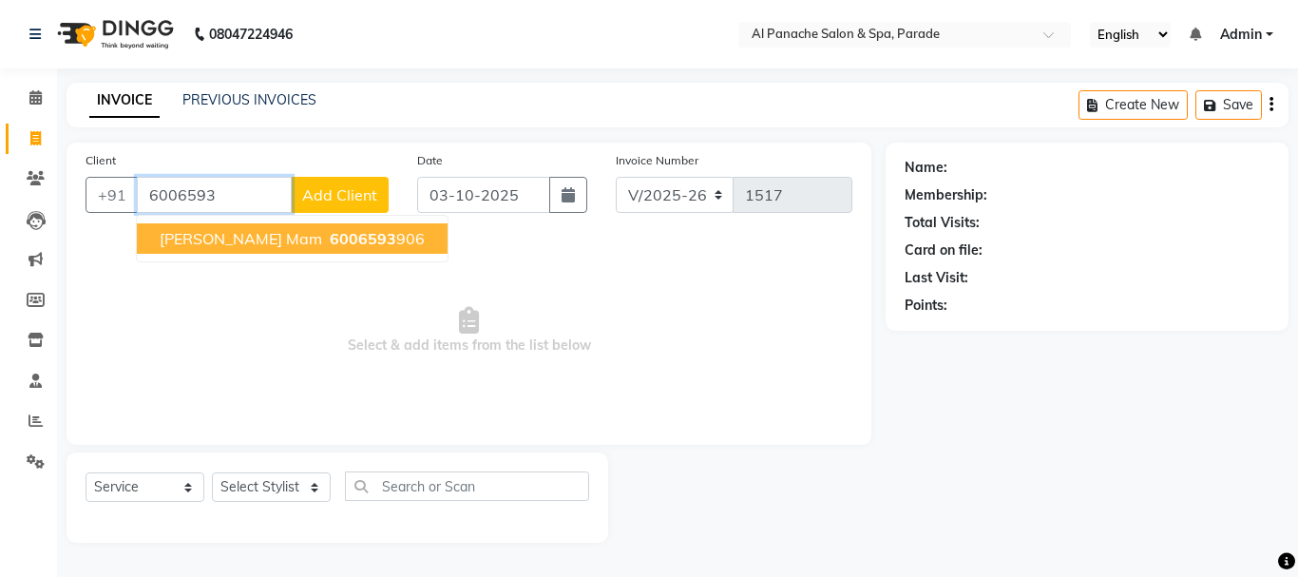
click at [330, 232] on span "6006593" at bounding box center [363, 238] width 67 height 19
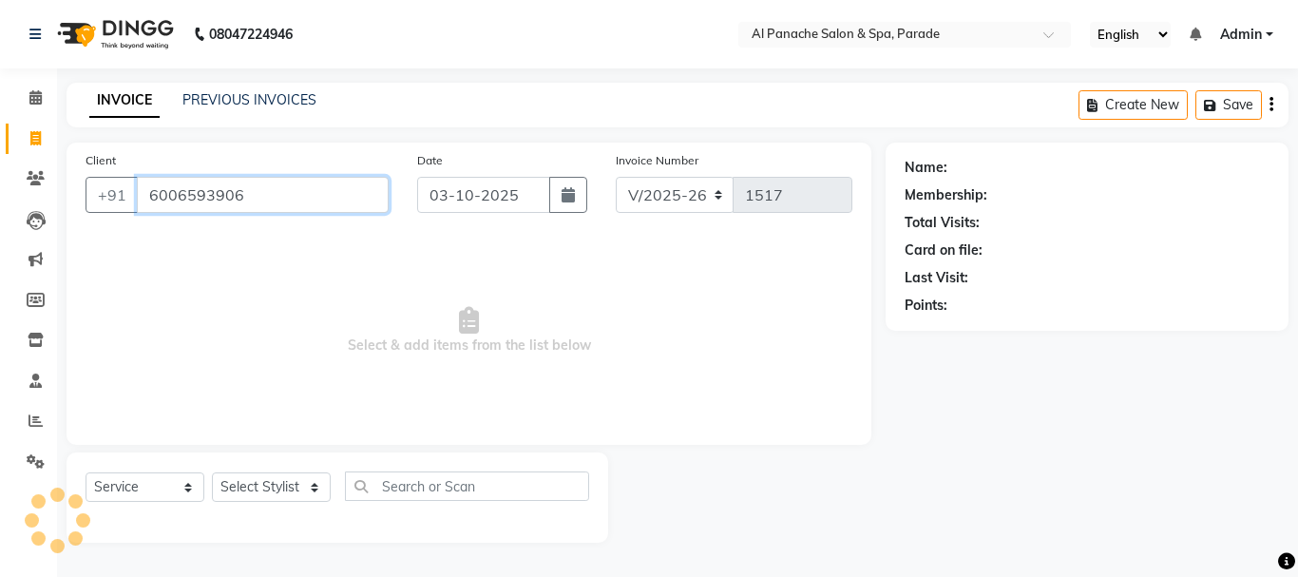
type input "6006593906"
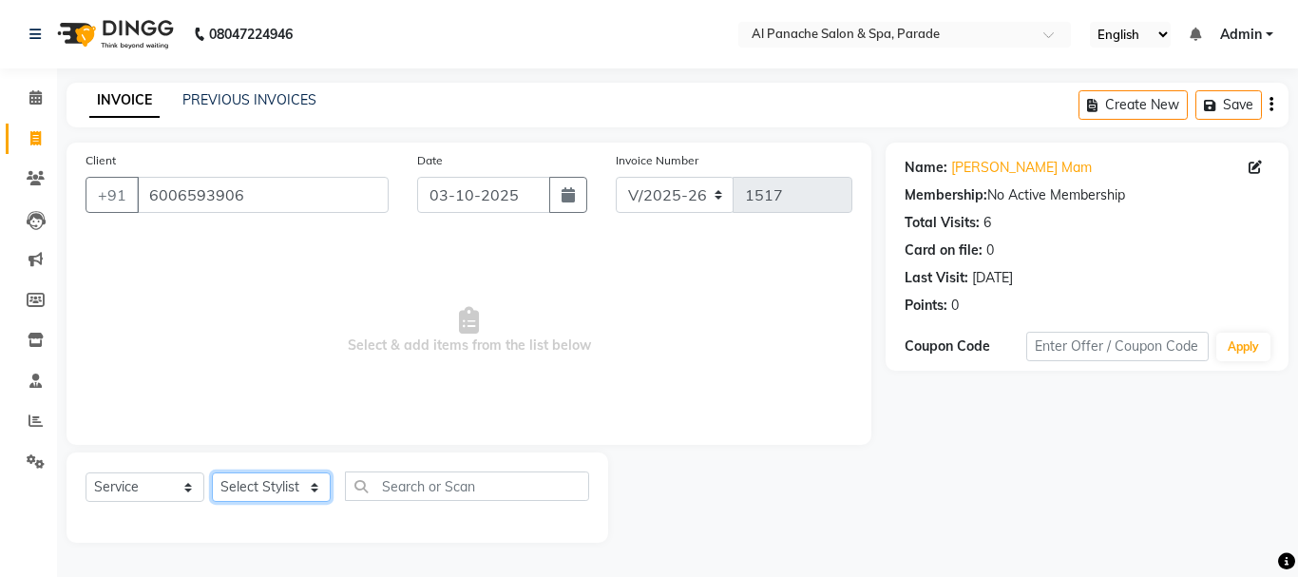
click at [300, 490] on select "Select Stylist [PERSON_NAME] Bhumi [PERSON_NAME] MANAGER [PERSON_NAME] [PERSON_…" at bounding box center [271, 486] width 119 height 29
select select "6416"
click at [212, 472] on select "Select Stylist [PERSON_NAME] Bhumi [PERSON_NAME] MANAGER [PERSON_NAME] [PERSON_…" at bounding box center [271, 486] width 119 height 29
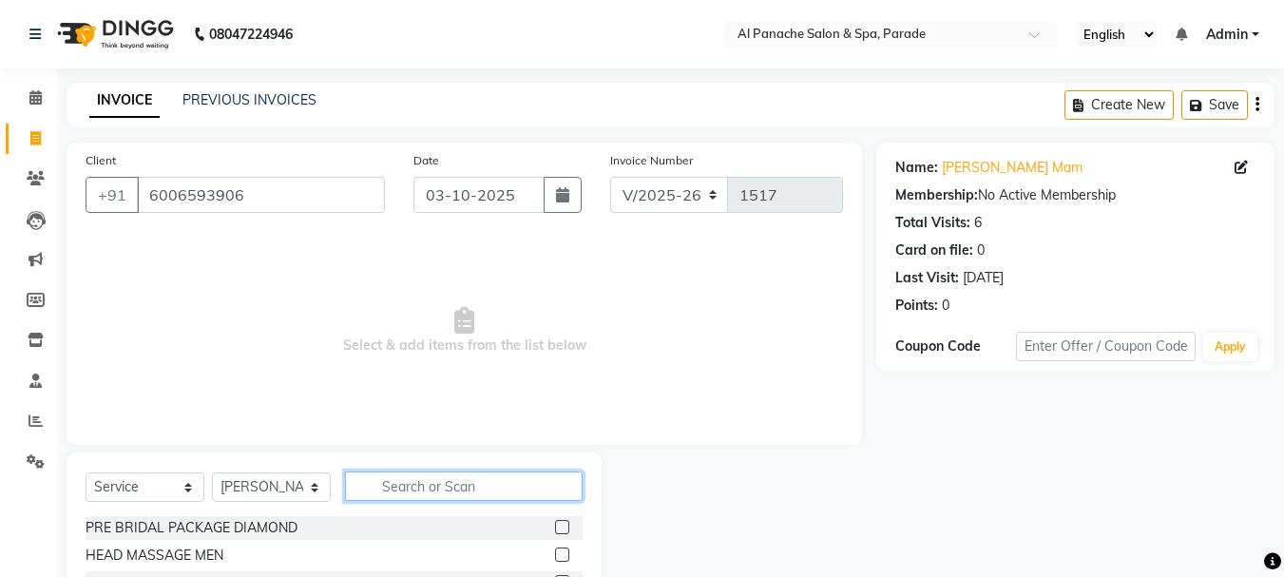
click at [423, 492] on input "text" at bounding box center [464, 485] width 238 height 29
click at [493, 473] on input "hair cut" at bounding box center [450, 485] width 211 height 29
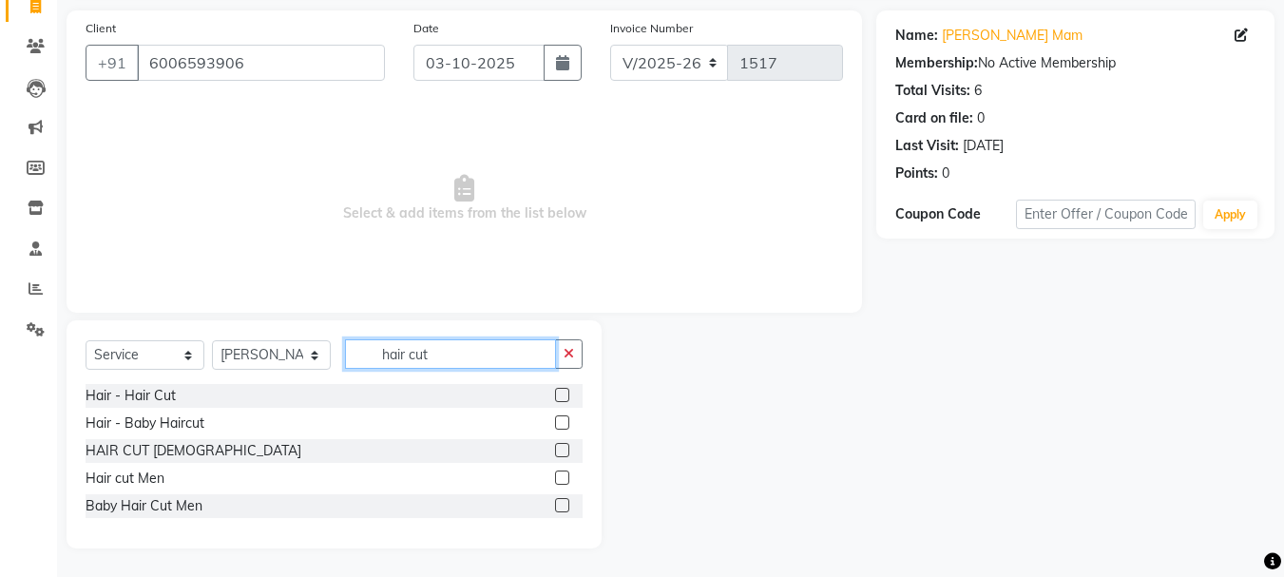
type input "hair cut"
click at [562, 452] on label at bounding box center [562, 450] width 14 height 14
click at [562, 452] on input "checkbox" at bounding box center [561, 451] width 12 height 12
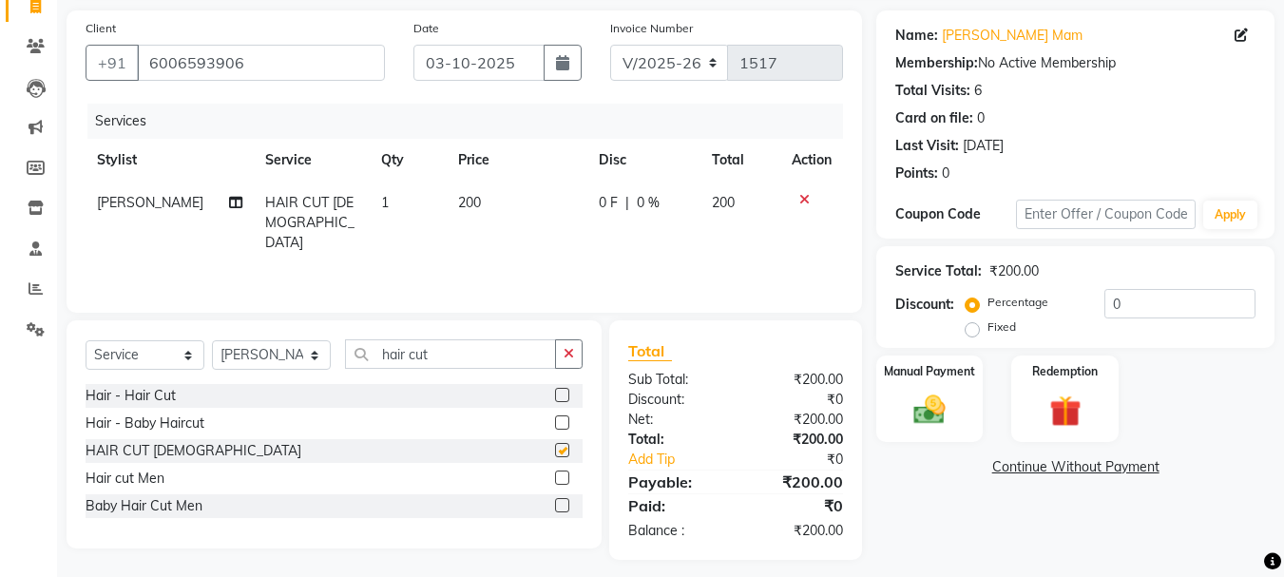
checkbox input "false"
click at [566, 394] on label at bounding box center [562, 395] width 14 height 14
click at [566, 394] on input "checkbox" at bounding box center [561, 396] width 12 height 12
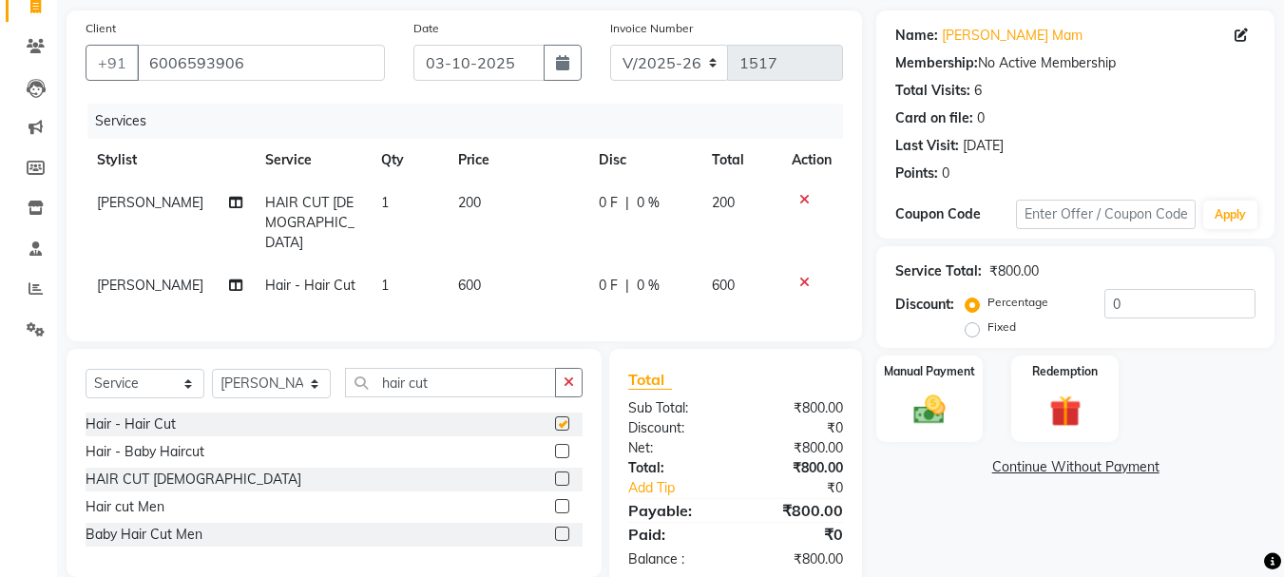
checkbox input "false"
click at [804, 195] on icon at bounding box center [804, 199] width 10 height 13
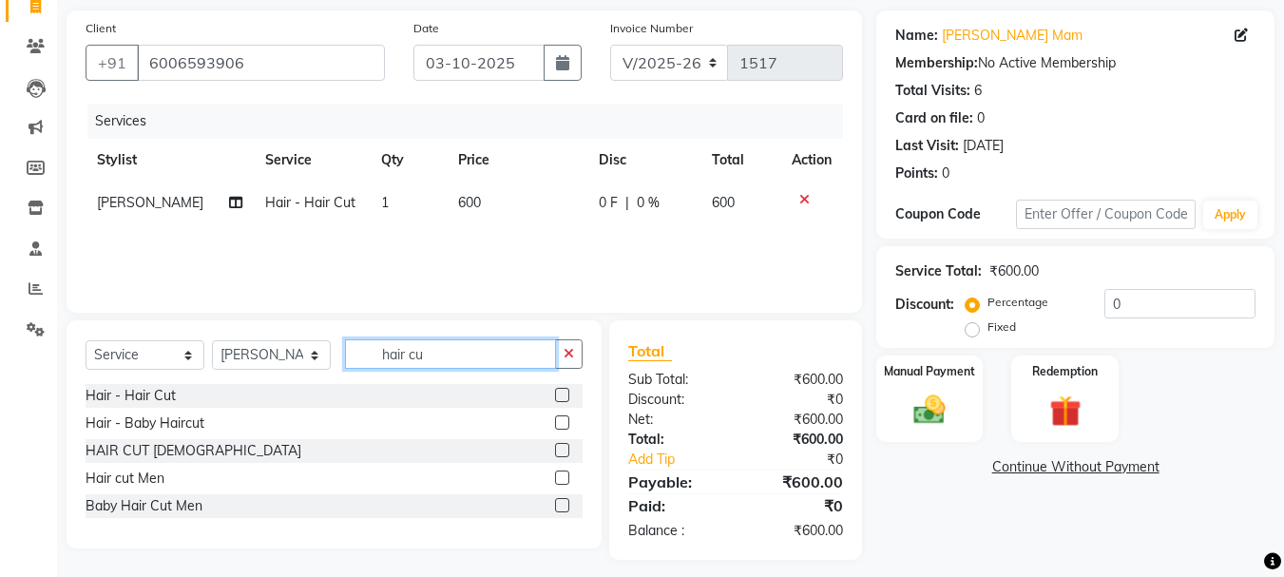
click at [468, 358] on input "hair cu" at bounding box center [450, 353] width 211 height 29
type input "h"
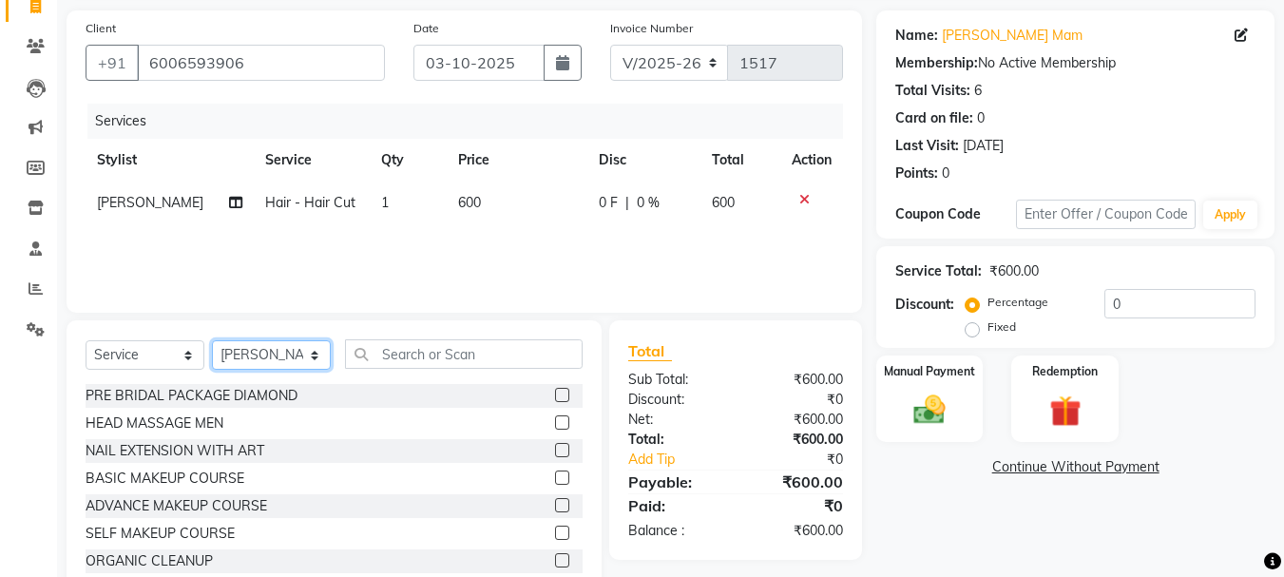
click at [295, 358] on select "Select Stylist [PERSON_NAME] Bhumi [PERSON_NAME] MANAGER [PERSON_NAME] [PERSON_…" at bounding box center [271, 354] width 119 height 29
select select "13471"
click at [212, 340] on select "Select Stylist [PERSON_NAME] Bhumi [PERSON_NAME] MANAGER [PERSON_NAME] [PERSON_…" at bounding box center [271, 354] width 119 height 29
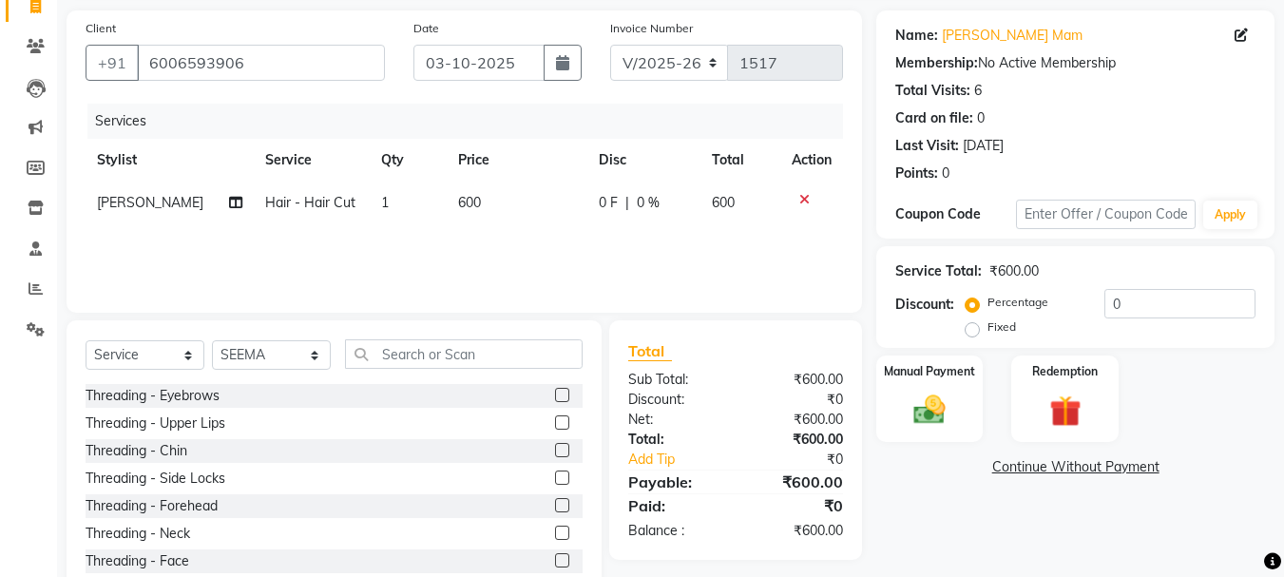
click at [555, 505] on label at bounding box center [562, 505] width 14 height 14
click at [555, 505] on input "checkbox" at bounding box center [561, 506] width 12 height 12
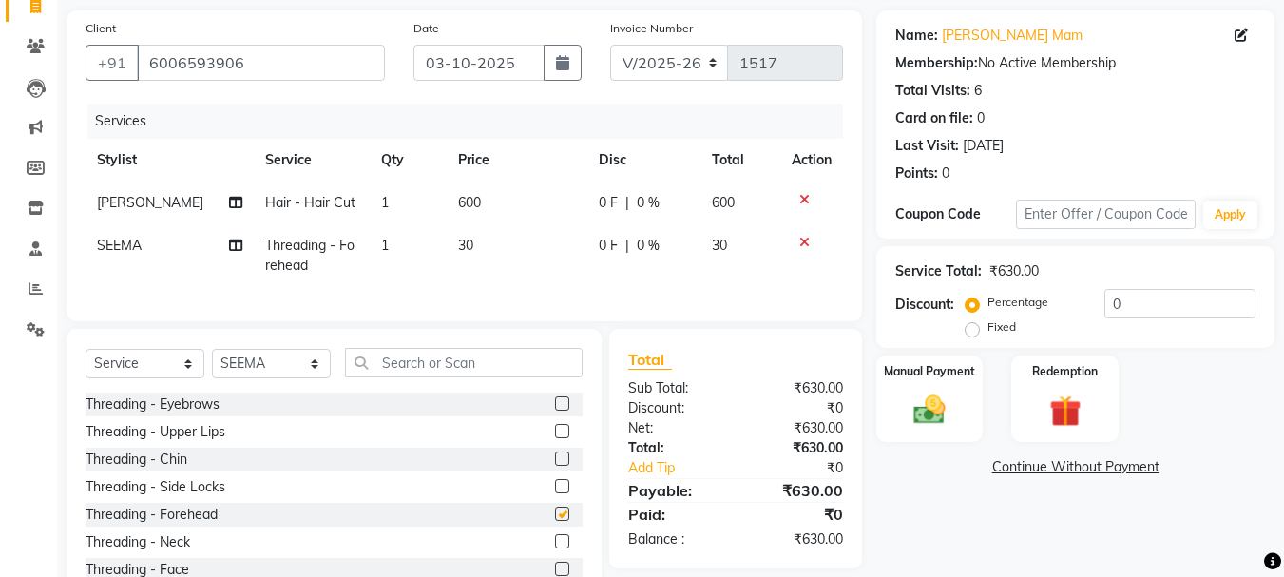
checkbox input "false"
click at [555, 411] on label at bounding box center [562, 403] width 14 height 14
click at [555, 411] on input "checkbox" at bounding box center [561, 404] width 12 height 12
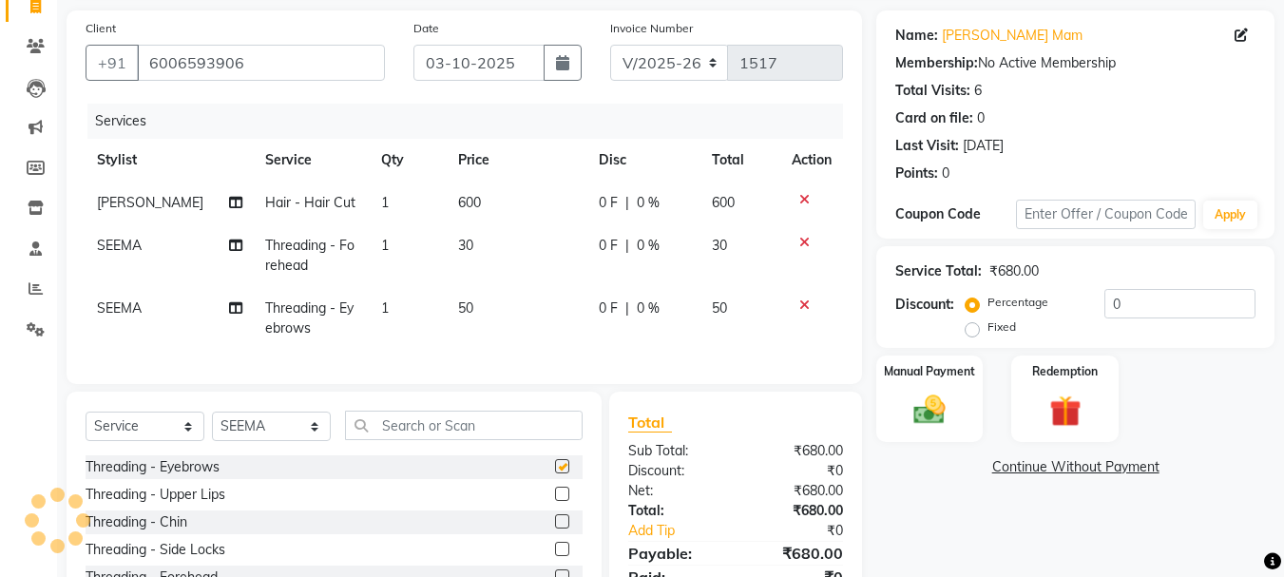
checkbox input "false"
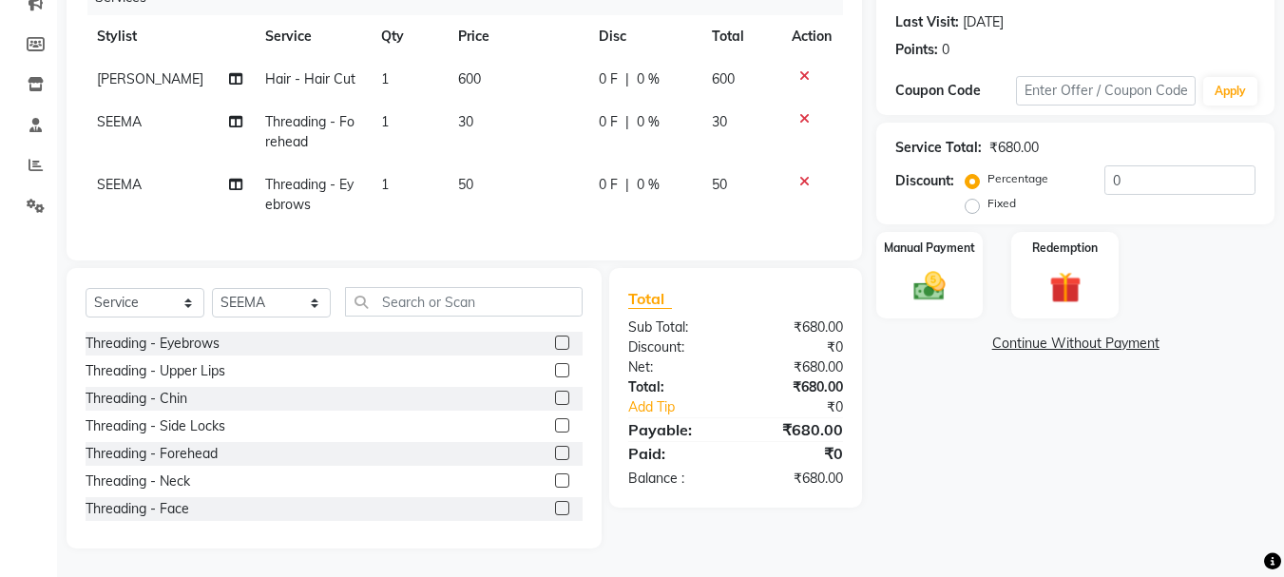
click at [988, 195] on label "Fixed" at bounding box center [1002, 203] width 29 height 17
click at [970, 197] on input "Fixed" at bounding box center [976, 203] width 13 height 13
radio input "true"
click at [1162, 166] on input "number" at bounding box center [1180, 179] width 151 height 29
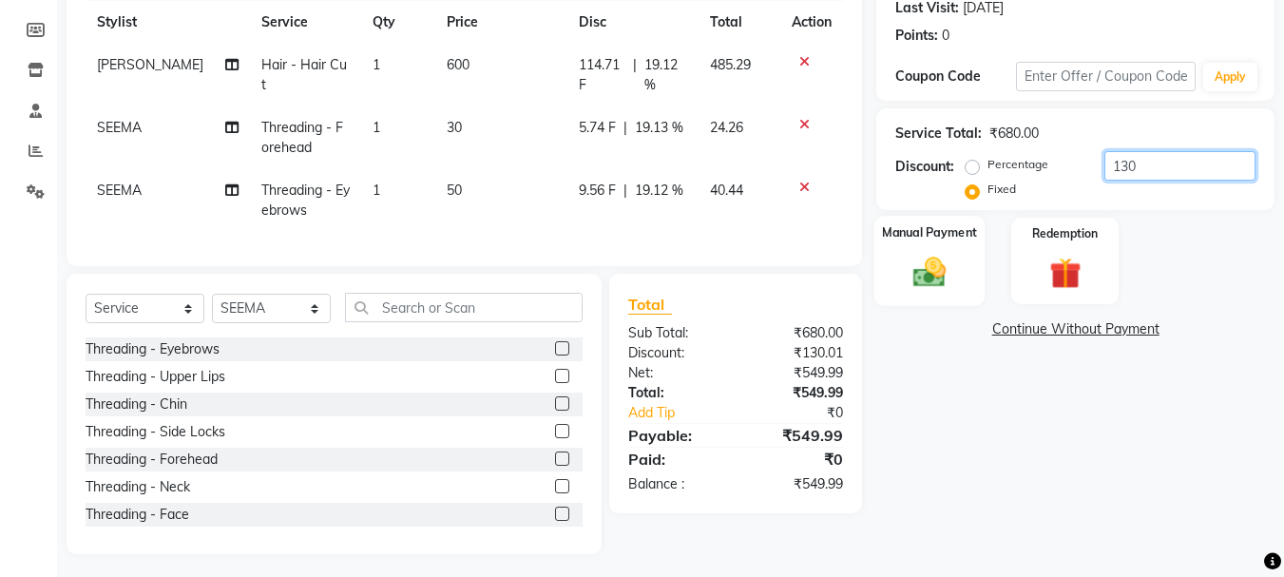
type input "130"
click at [903, 256] on img at bounding box center [929, 272] width 53 height 38
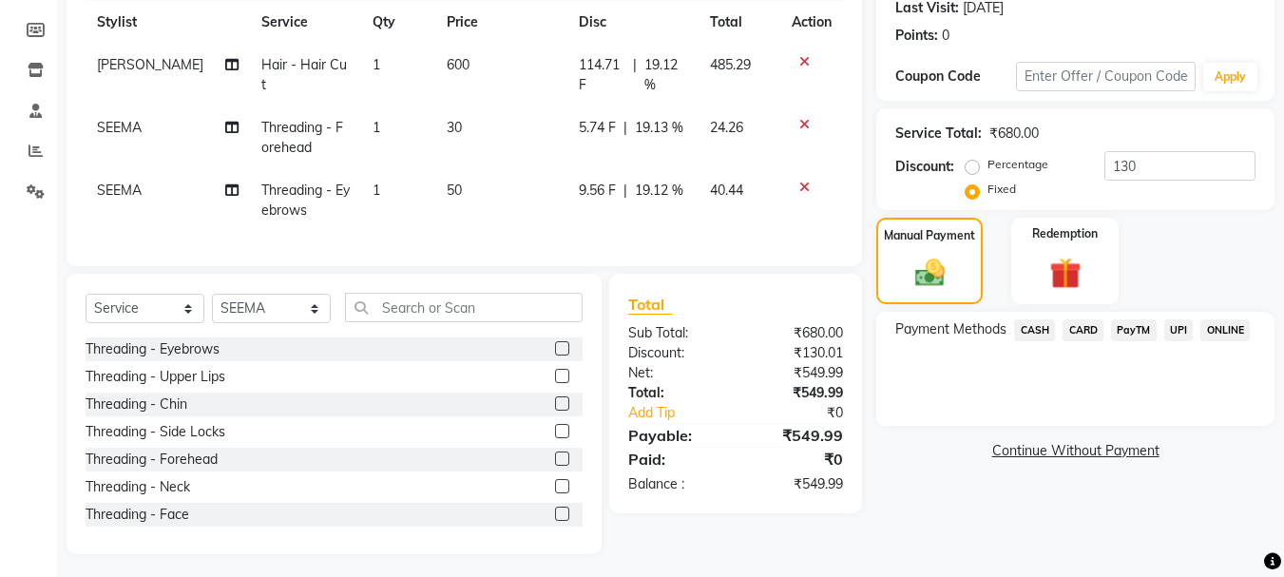
click at [1130, 330] on span "PayTM" at bounding box center [1134, 330] width 46 height 22
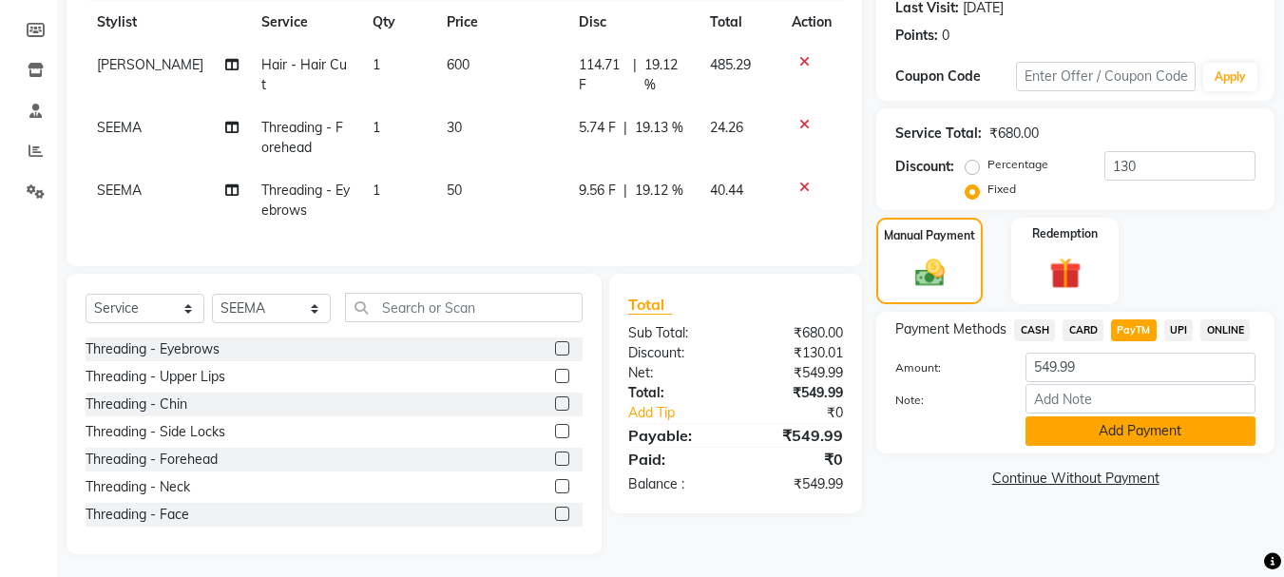
click at [1084, 436] on button "Add Payment" at bounding box center [1141, 430] width 230 height 29
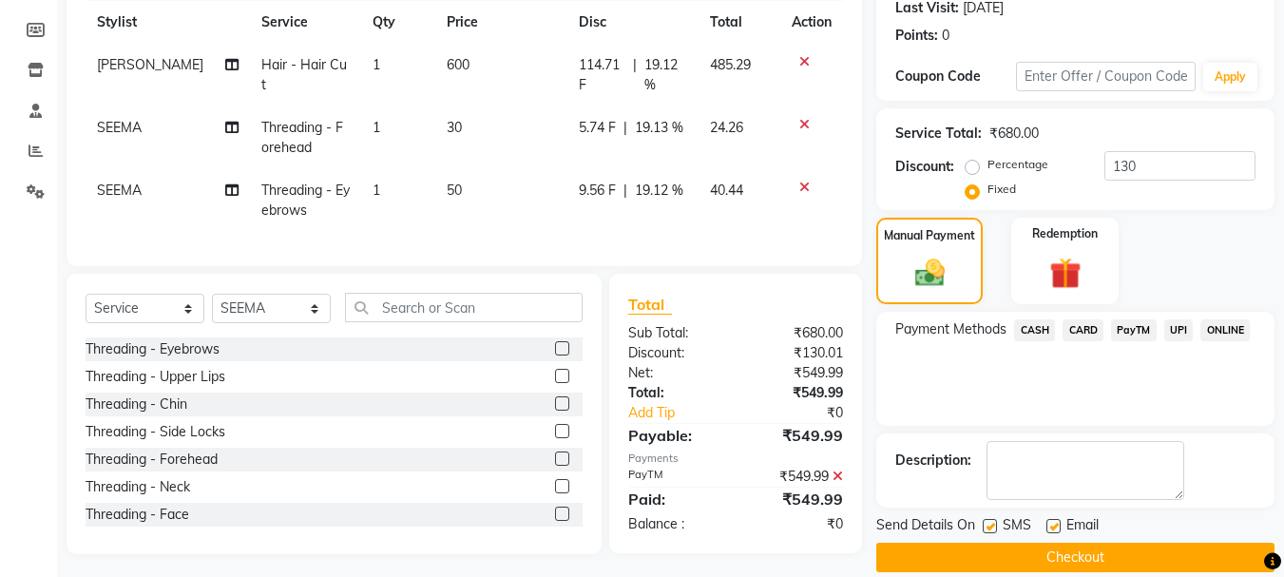
scroll to position [294, 0]
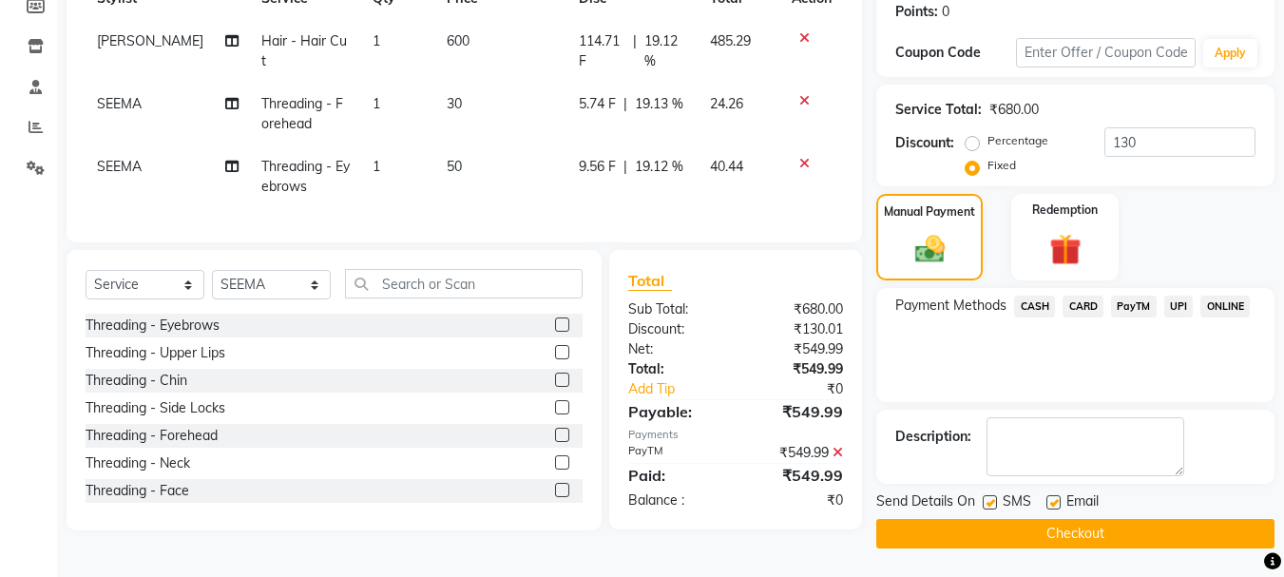
click at [1096, 527] on button "Checkout" at bounding box center [1075, 533] width 398 height 29
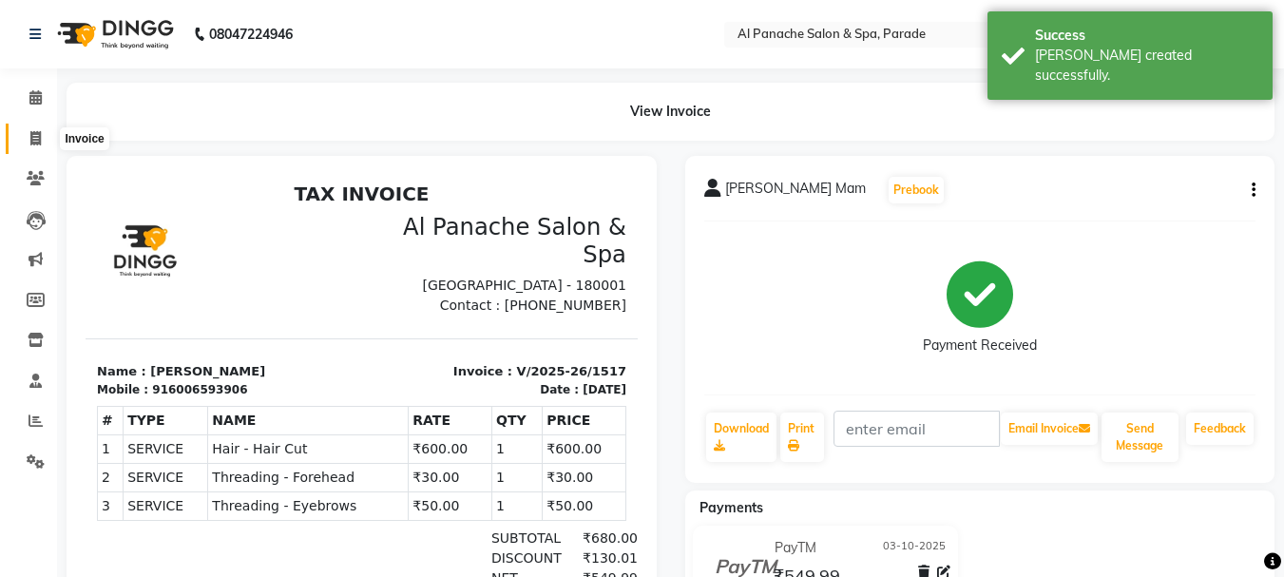
click at [41, 131] on icon at bounding box center [35, 138] width 10 height 14
select select "463"
select select "service"
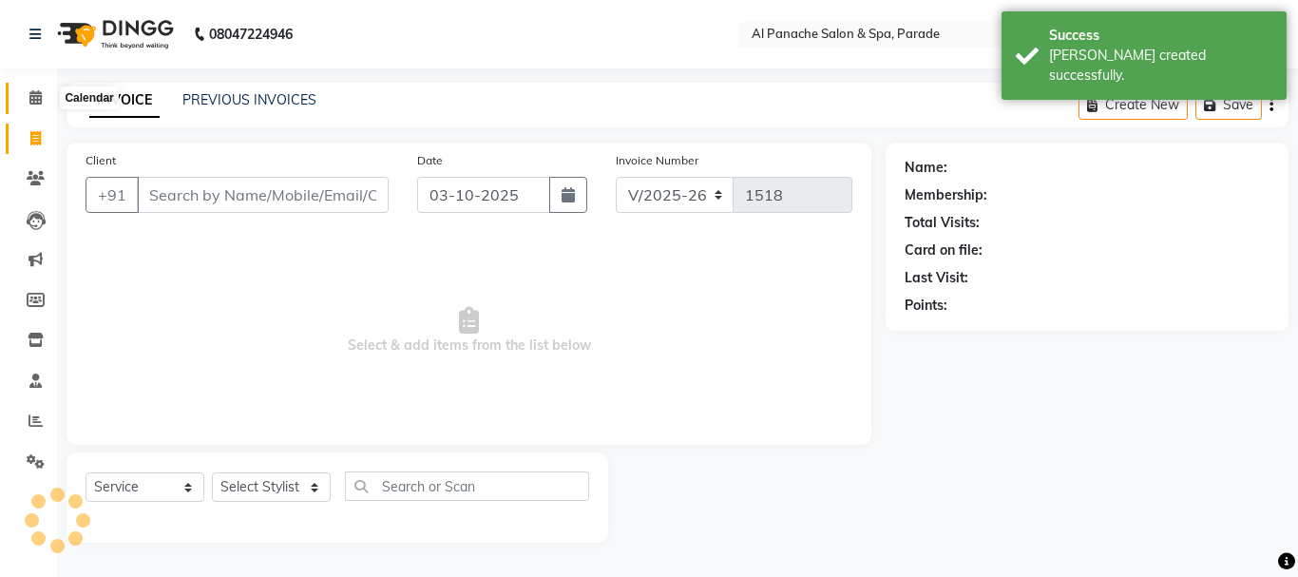
click at [36, 101] on icon at bounding box center [35, 97] width 12 height 14
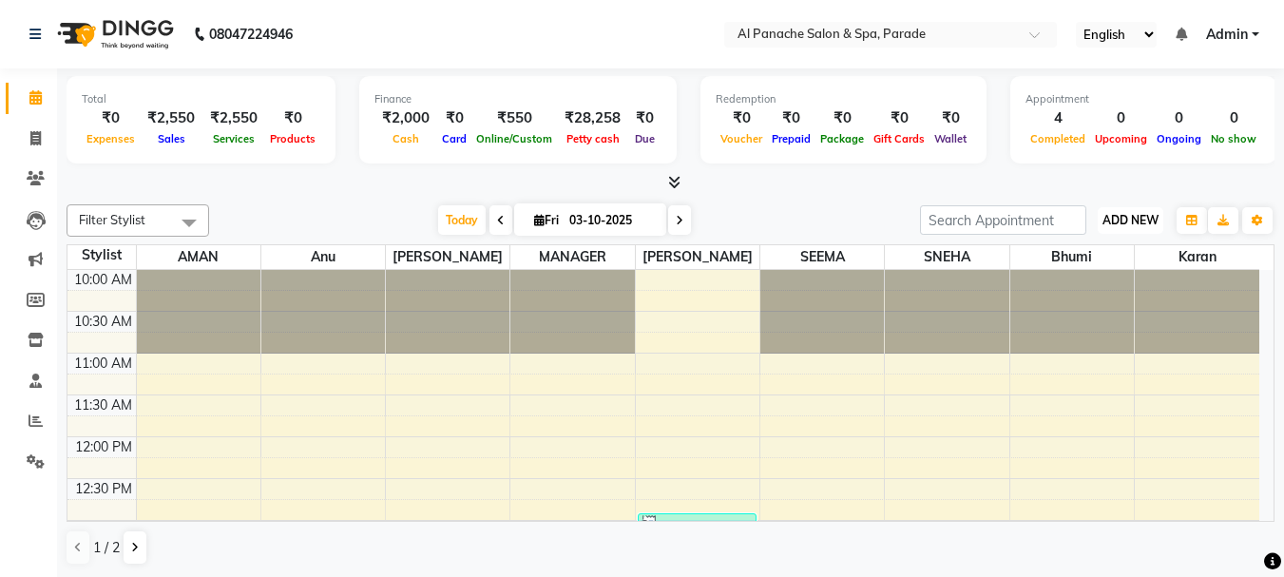
click at [1113, 216] on span "ADD NEW" at bounding box center [1131, 220] width 56 height 14
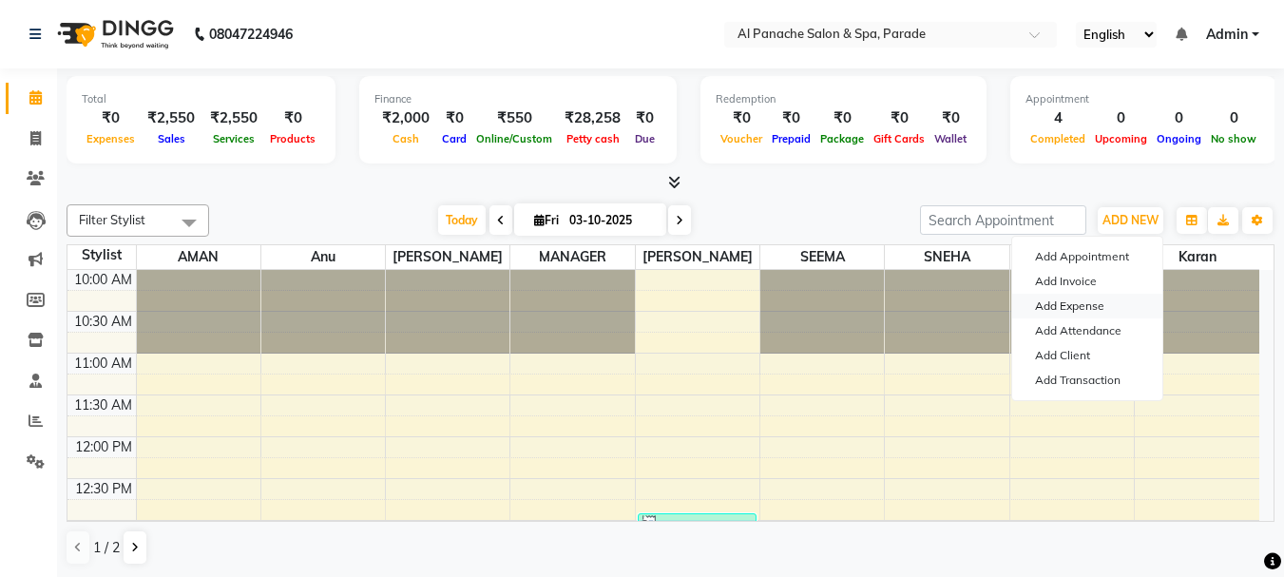
click at [1115, 301] on link "Add Expense" at bounding box center [1087, 306] width 150 height 25
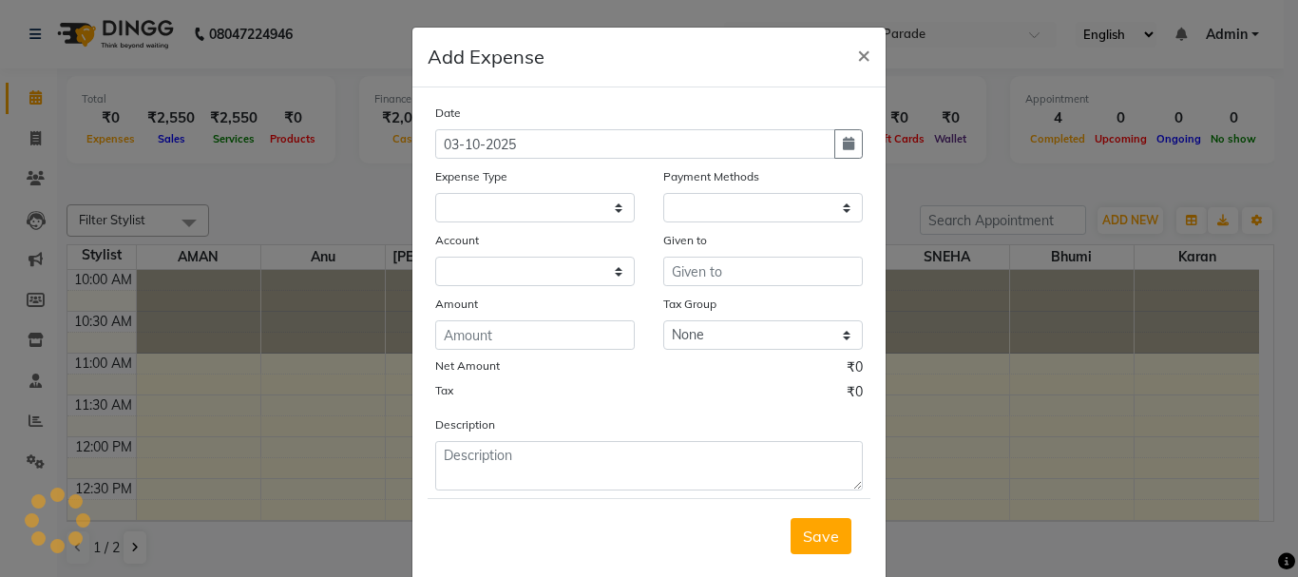
select select "1"
select select "2323"
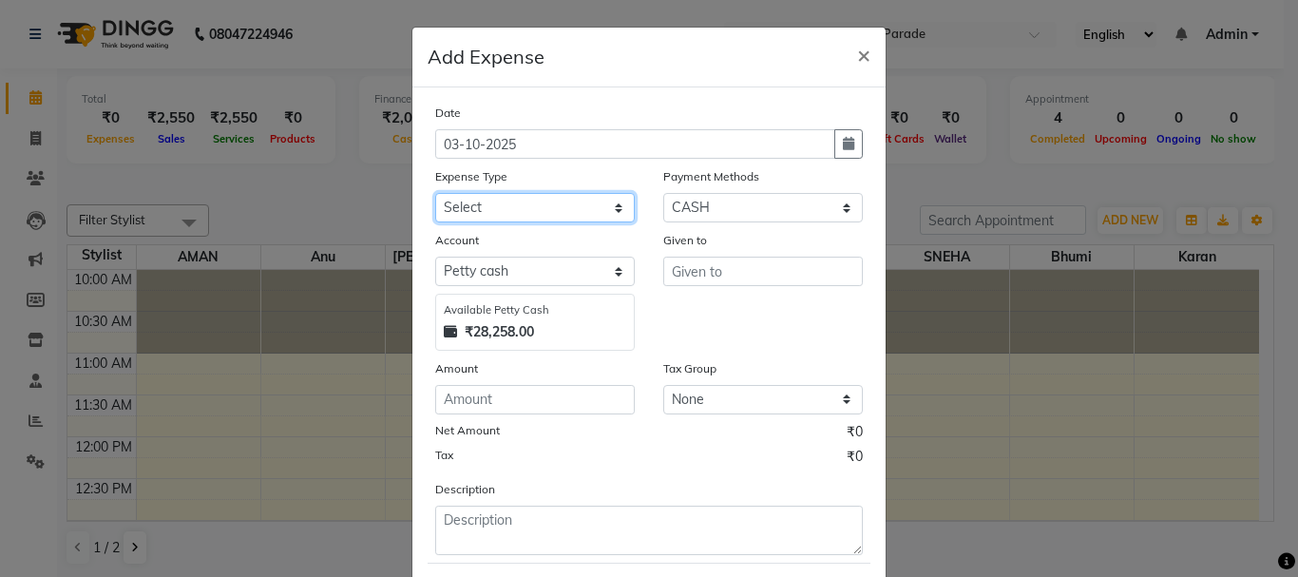
click at [537, 209] on select "Select Advance Salary Bank charges Car maintenance Cash transfer to bank Cash t…" at bounding box center [535, 207] width 200 height 29
select select "4770"
click at [435, 193] on select "Select Advance Salary Bank charges Car maintenance Cash transfer to bank Cash t…" at bounding box center [535, 207] width 200 height 29
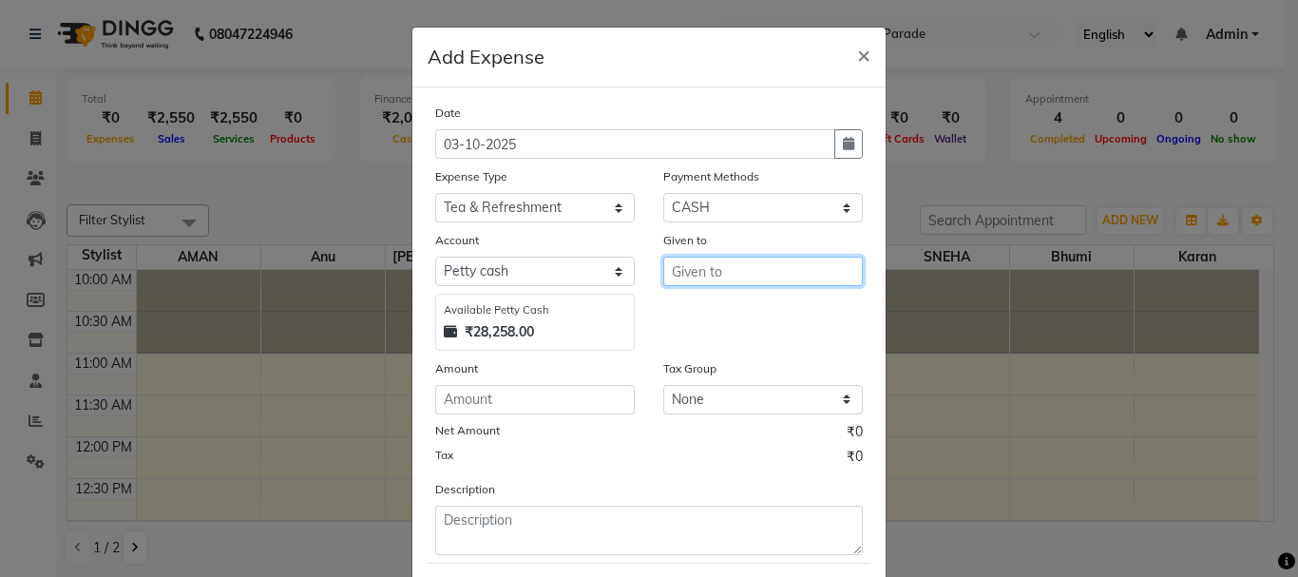
click at [716, 261] on input "text" at bounding box center [763, 271] width 200 height 29
type input "milk,sugar"
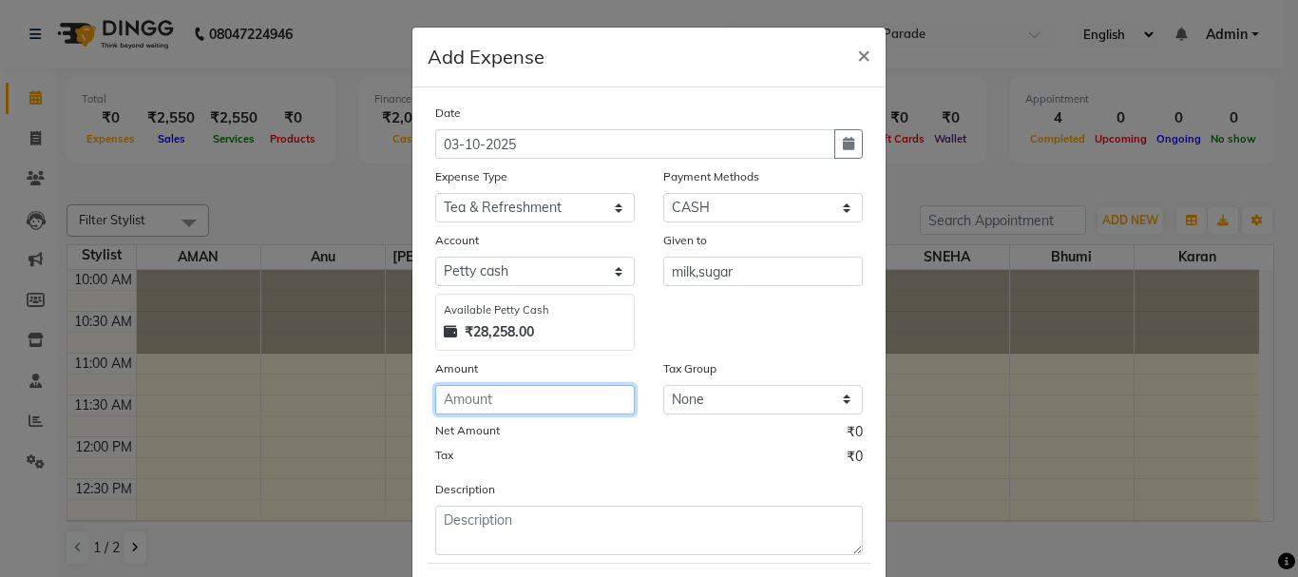
click at [498, 390] on input "number" at bounding box center [535, 399] width 200 height 29
type input "250"
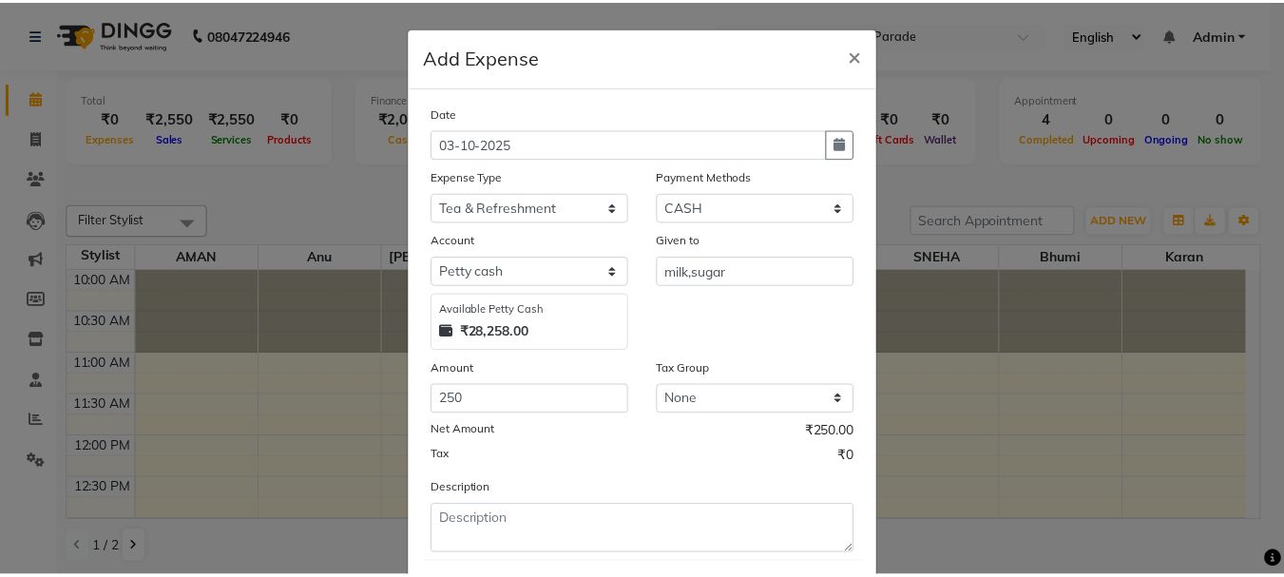
scroll to position [104, 0]
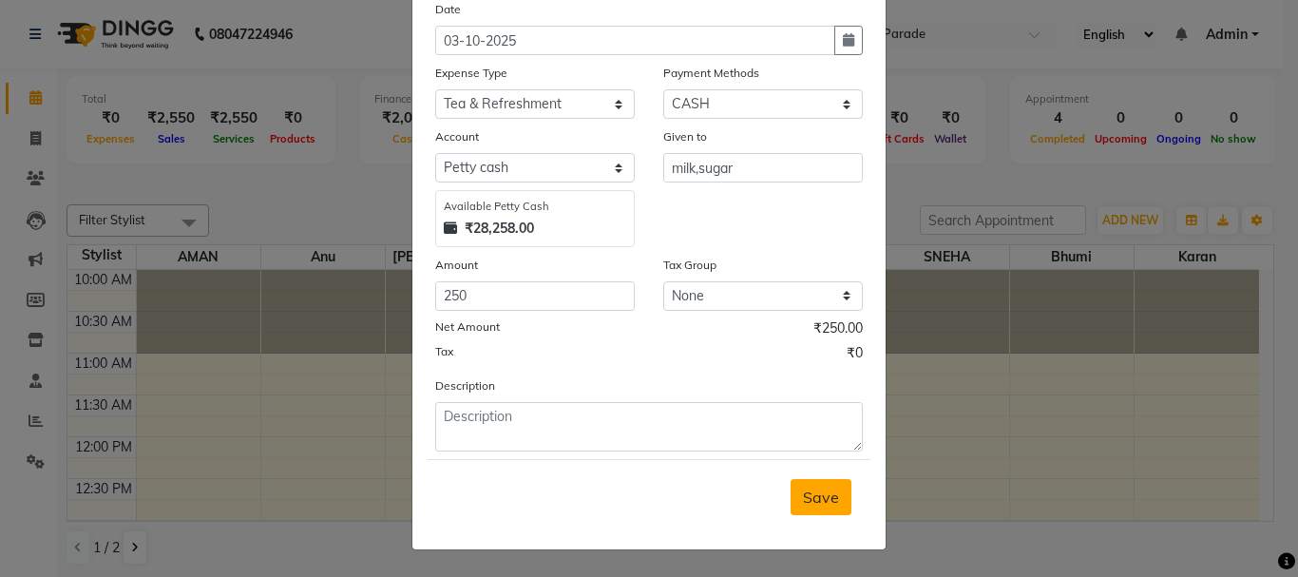
click at [791, 489] on button "Save" at bounding box center [821, 497] width 61 height 36
